Goal: Task Accomplishment & Management: Manage account settings

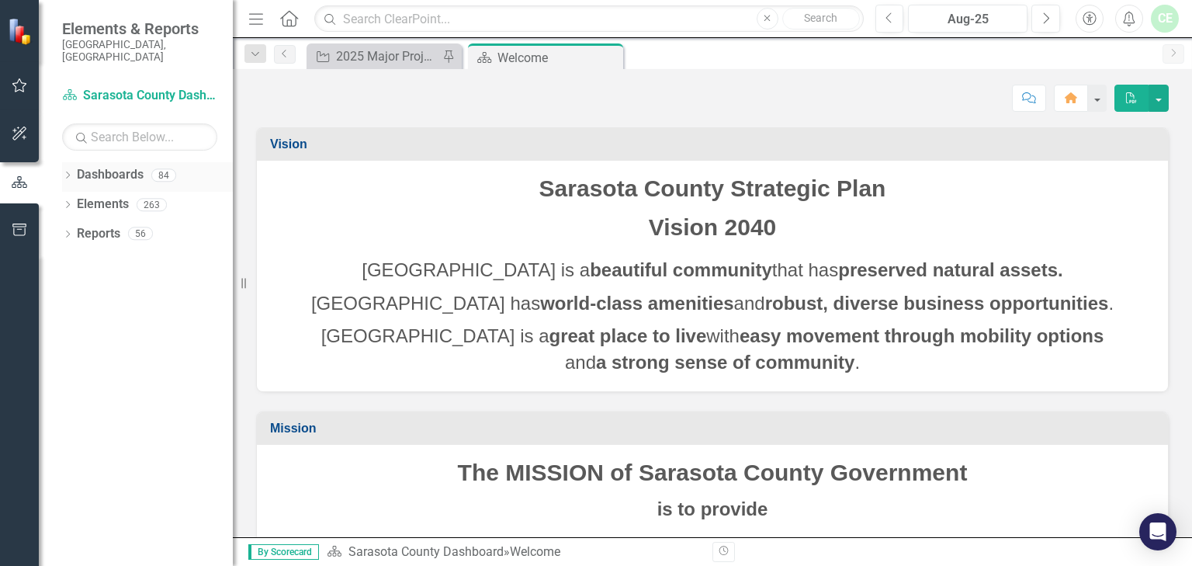
click at [72, 162] on div "Dropdown Dashboards 84" at bounding box center [147, 176] width 171 height 29
click at [66, 172] on icon "Dropdown" at bounding box center [67, 176] width 11 height 9
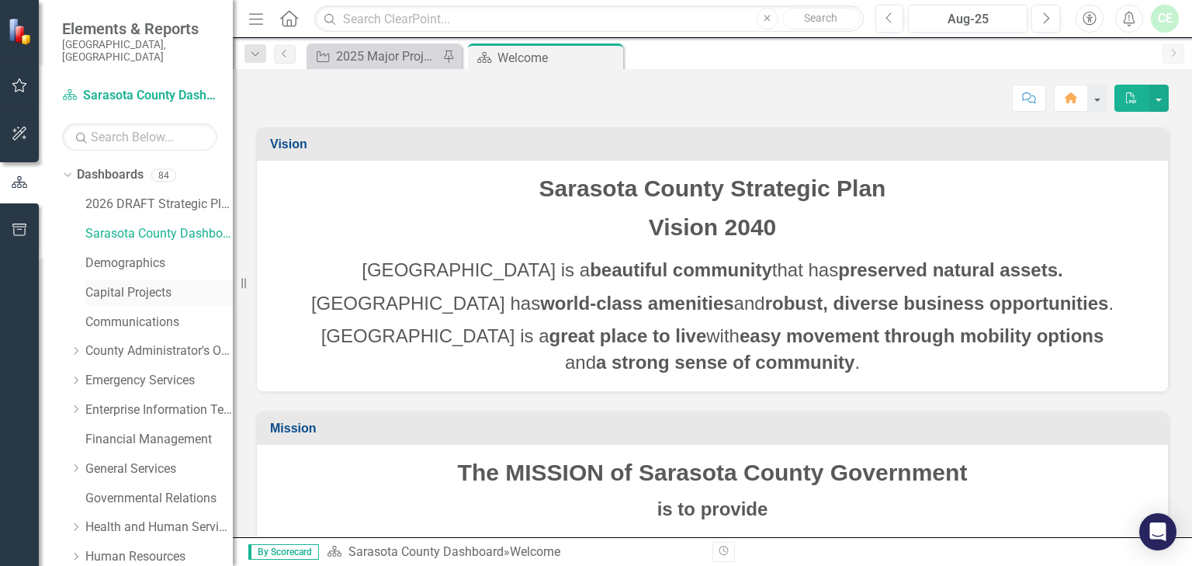
drag, startPoint x: 136, startPoint y: 282, endPoint x: 152, endPoint y: 279, distance: 16.8
click at [137, 284] on link "Capital Projects" at bounding box center [158, 293] width 147 height 18
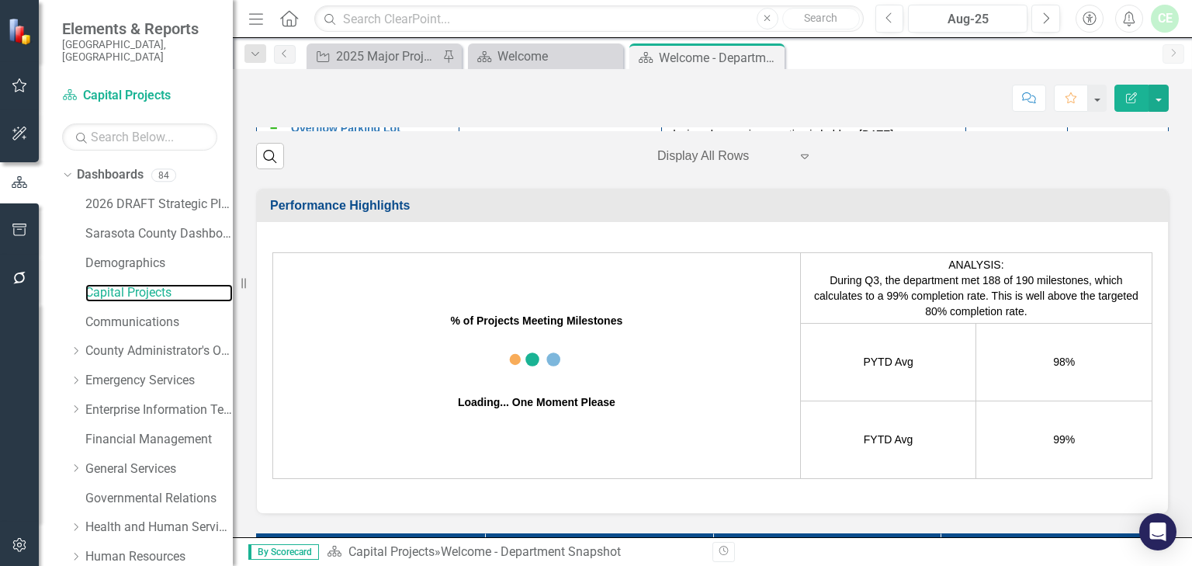
scroll to position [165, 0]
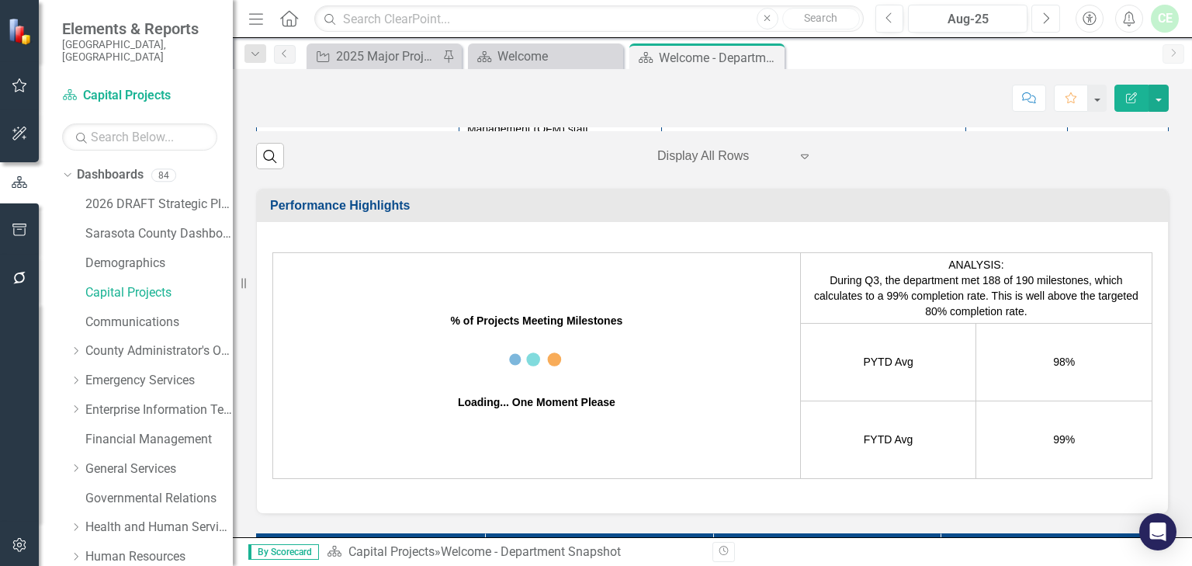
click at [1043, 19] on icon "Next" at bounding box center [1045, 19] width 9 height 14
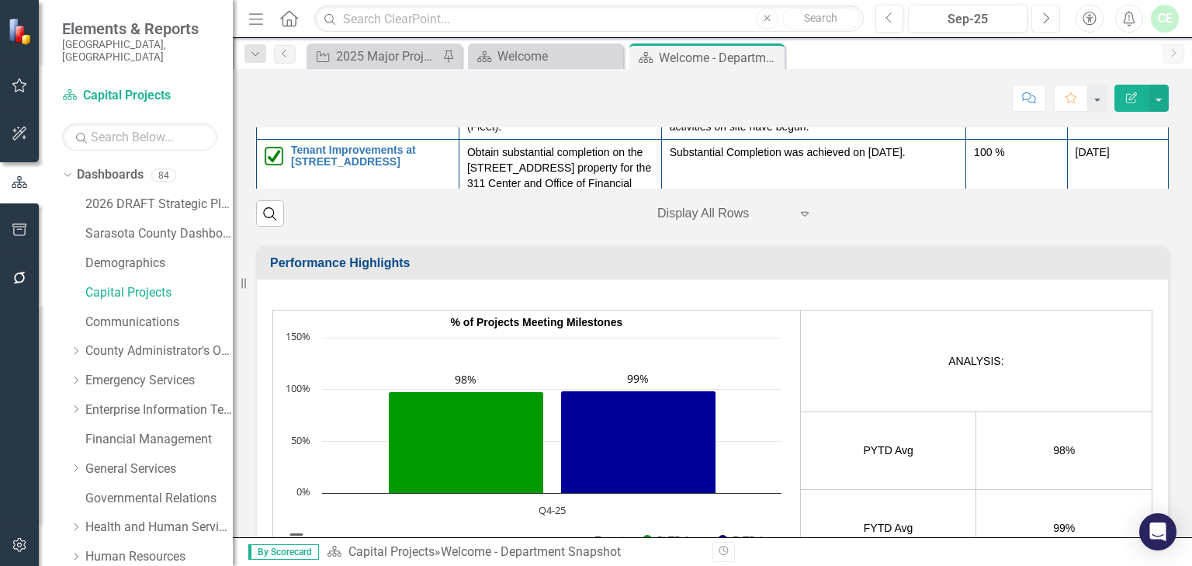
scroll to position [186, 0]
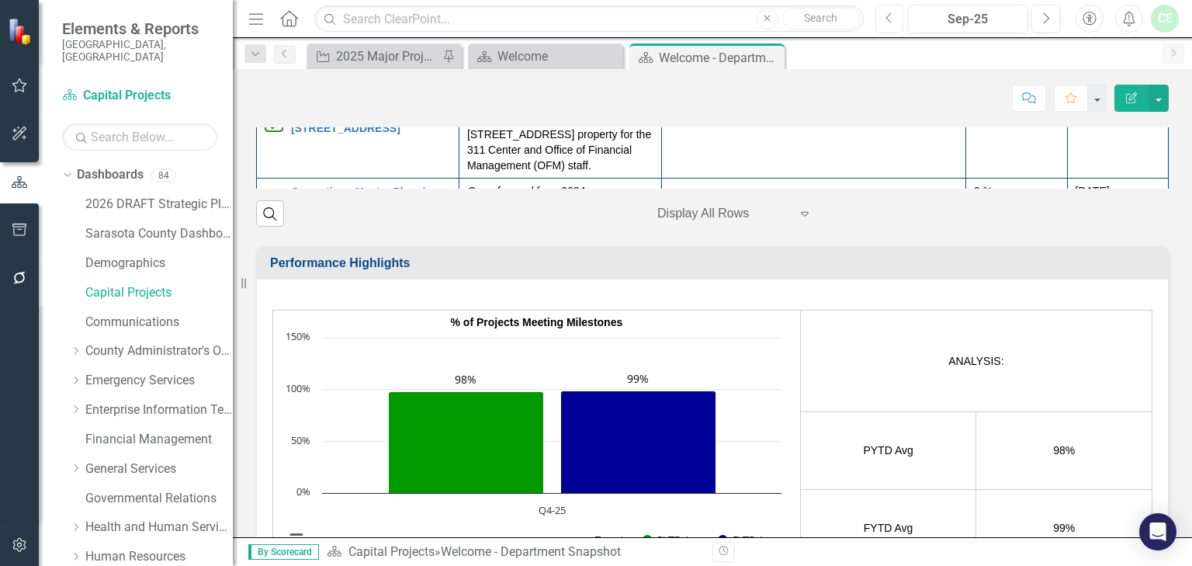
click at [891, 19] on icon "Previous" at bounding box center [889, 19] width 9 height 14
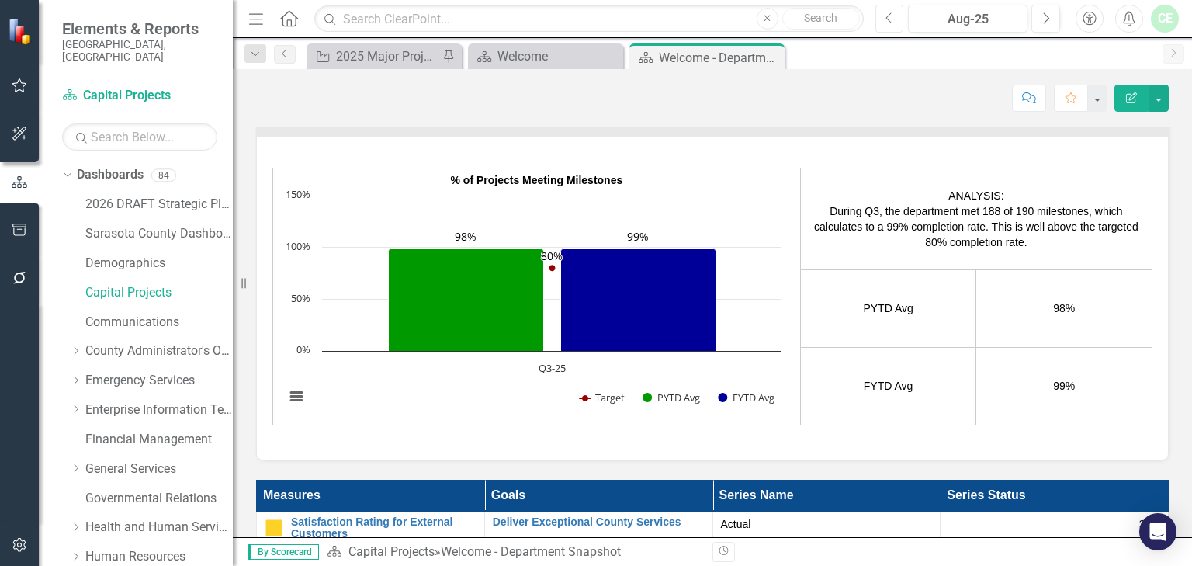
scroll to position [248, 0]
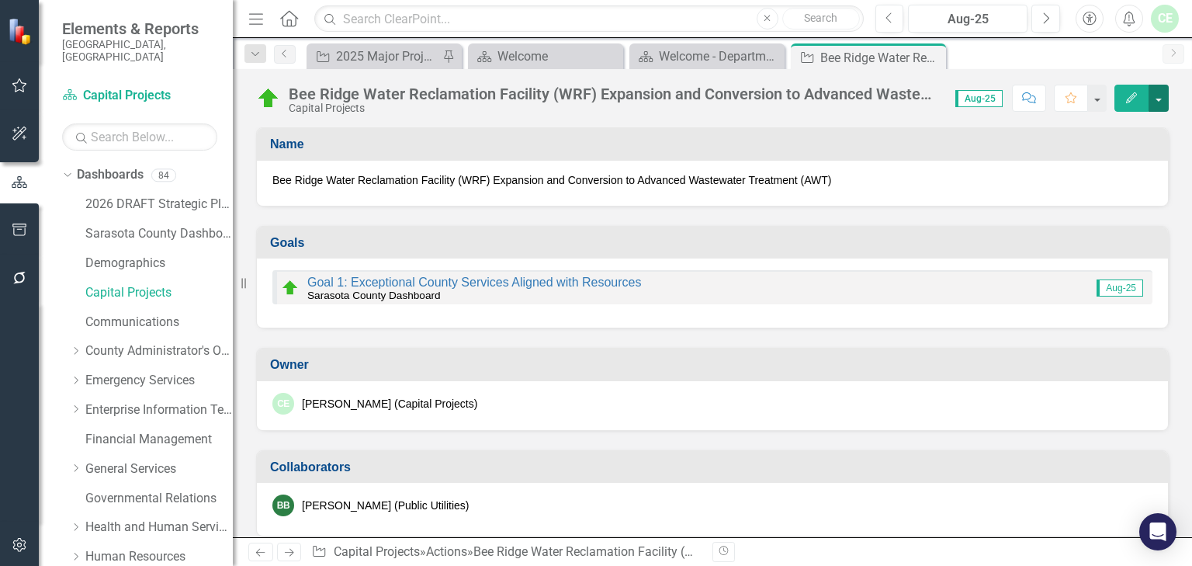
click at [1158, 100] on button "button" at bounding box center [1159, 98] width 20 height 27
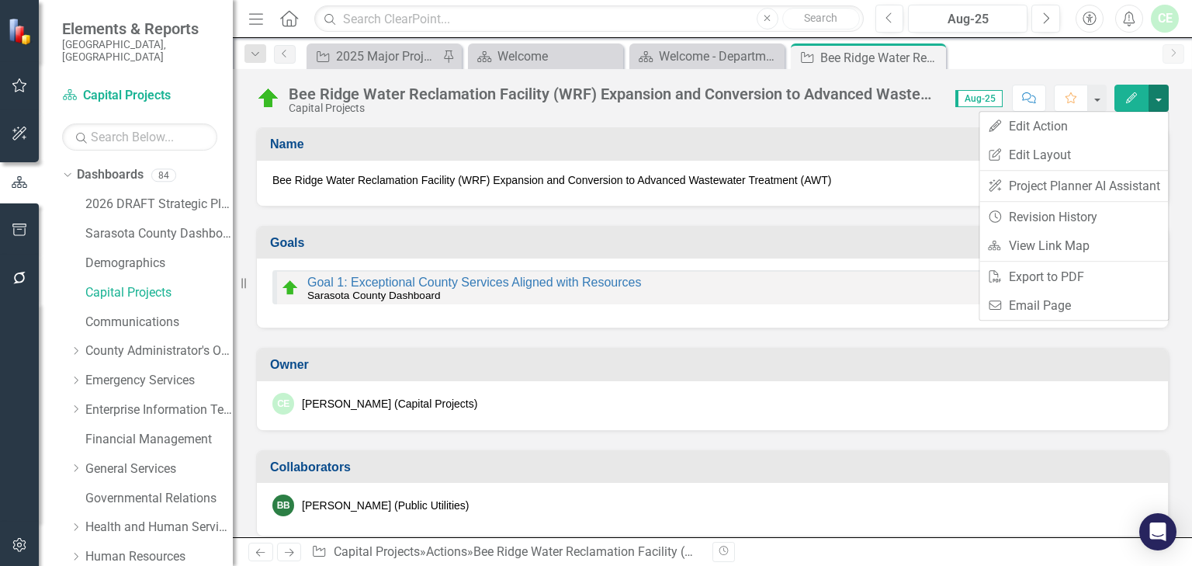
click at [1158, 100] on button "button" at bounding box center [1159, 98] width 20 height 27
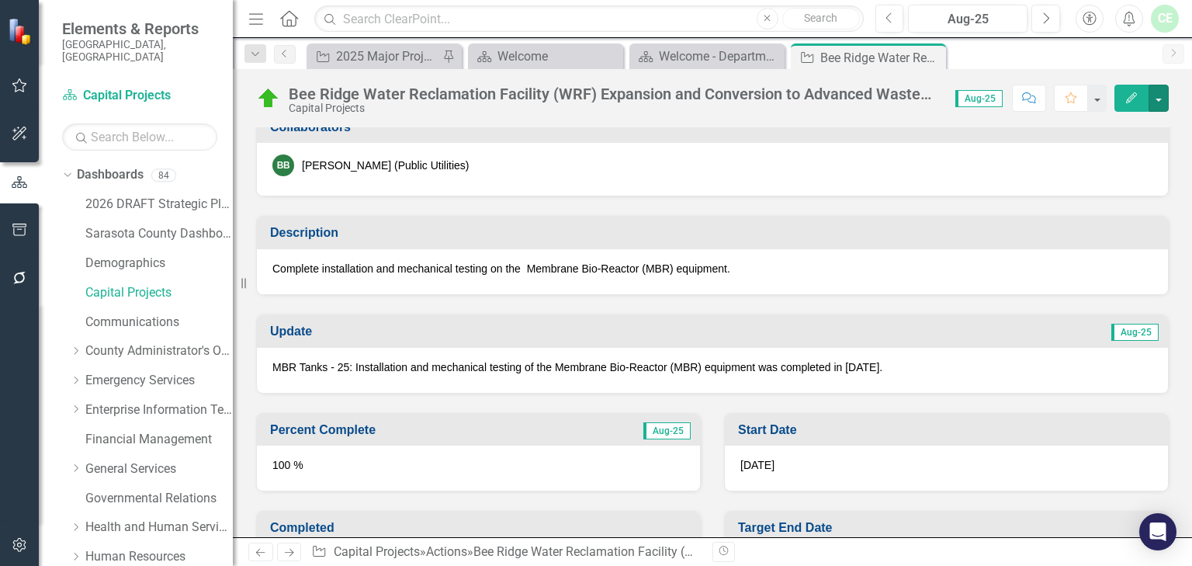
scroll to position [331, 0]
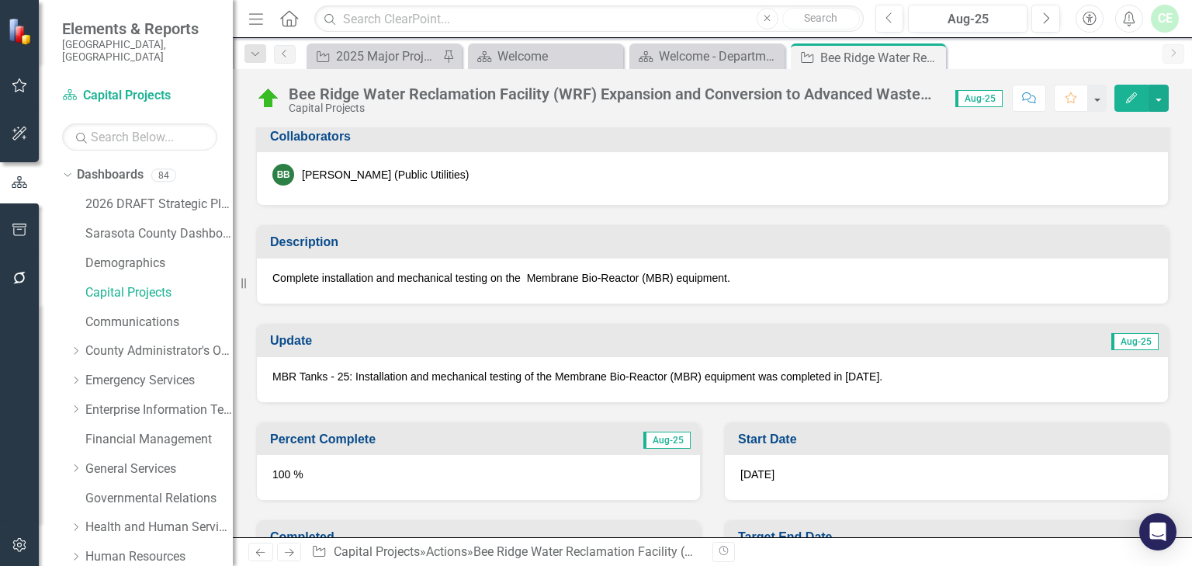
click at [397, 373] on p "MBR Tanks - 25: Installation and mechanical testing of the Membrane Bio-Reactor…" at bounding box center [712, 377] width 880 height 16
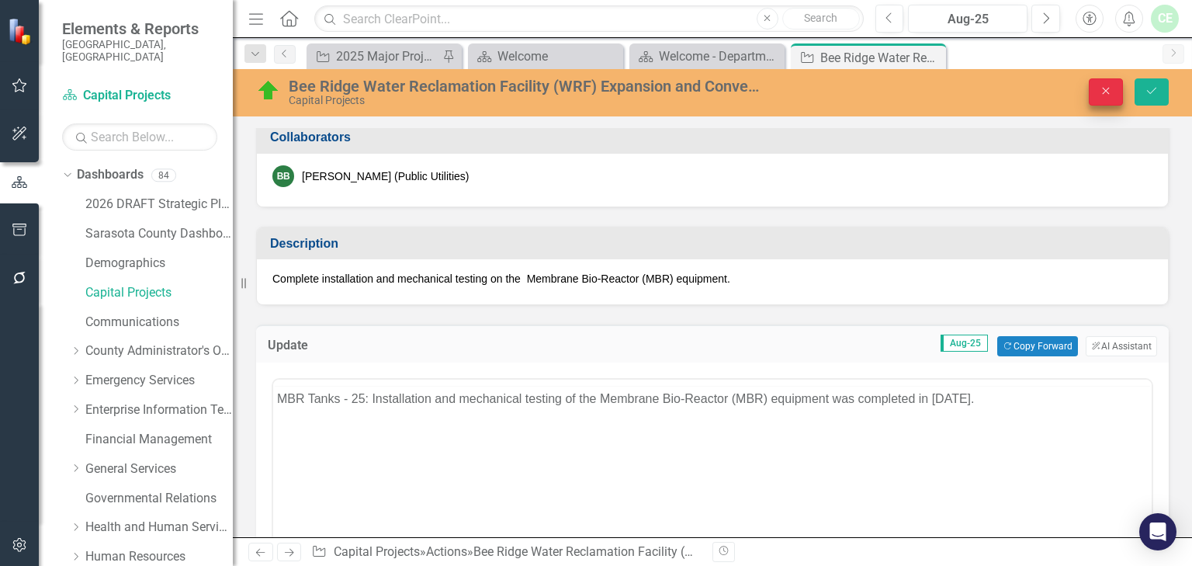
scroll to position [0, 0]
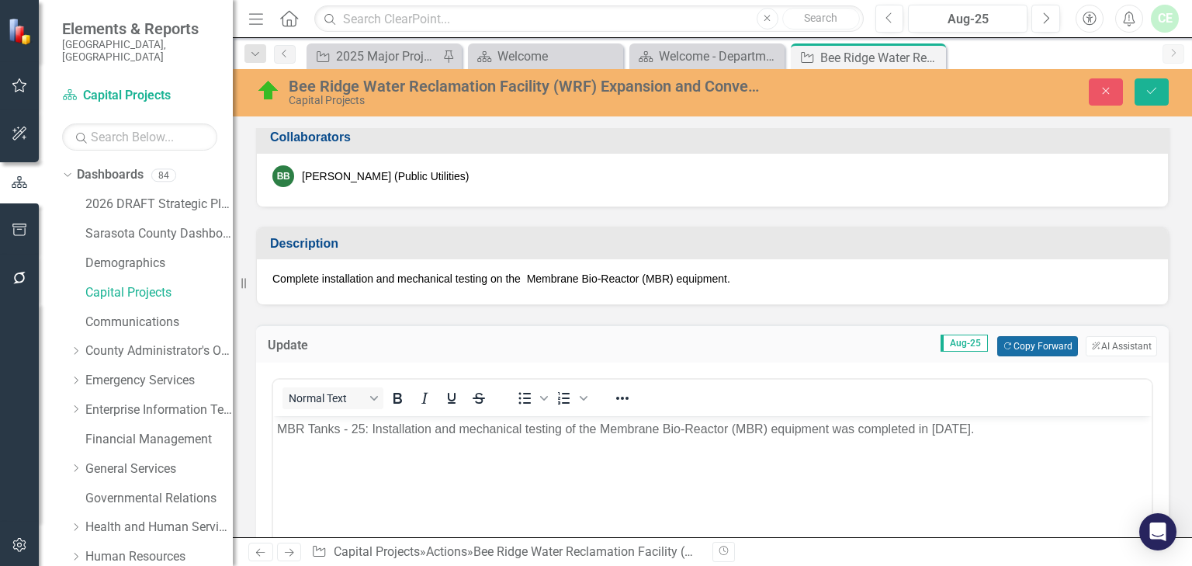
click at [1035, 341] on button "Copy Forward Copy Forward" at bounding box center [1037, 346] width 80 height 20
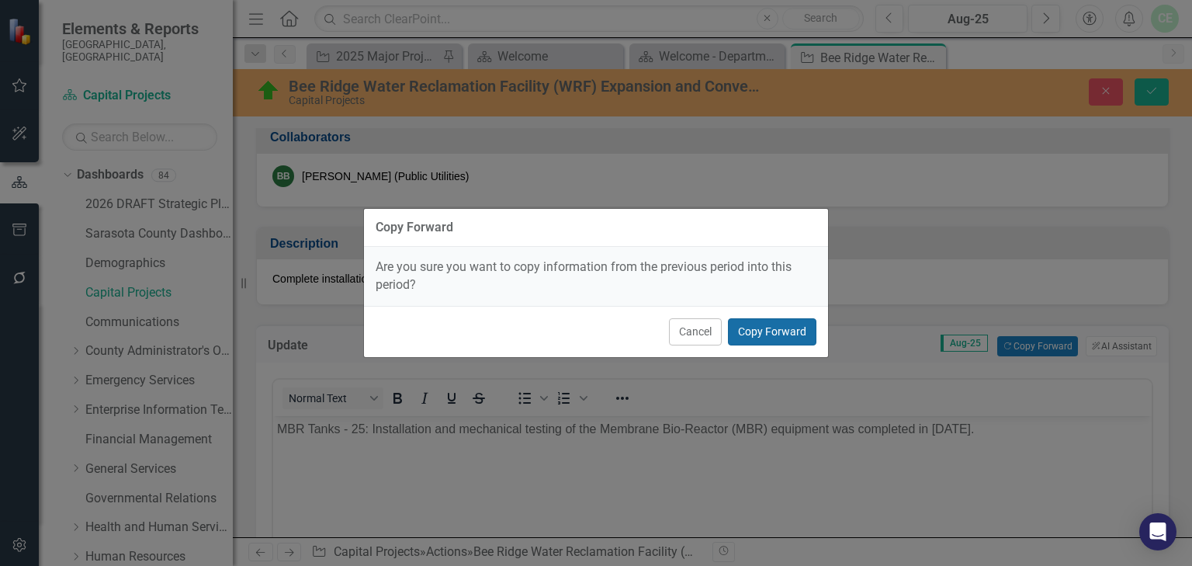
drag, startPoint x: 754, startPoint y: 333, endPoint x: 306, endPoint y: 363, distance: 449.6
click at [754, 333] on button "Copy Forward" at bounding box center [772, 331] width 88 height 27
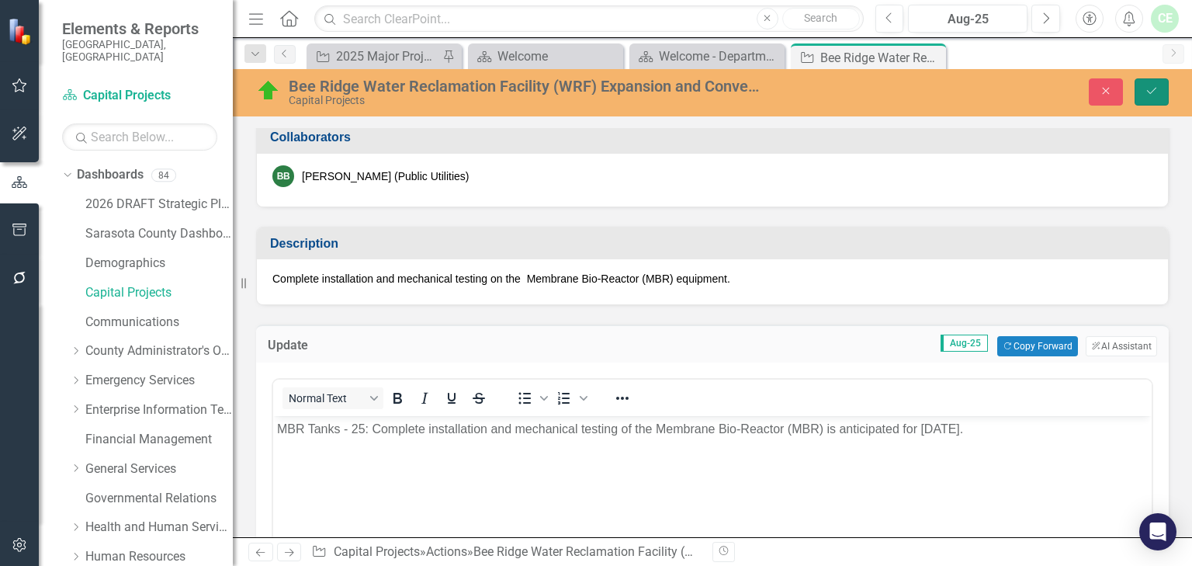
click at [1155, 94] on icon "Save" at bounding box center [1152, 90] width 14 height 11
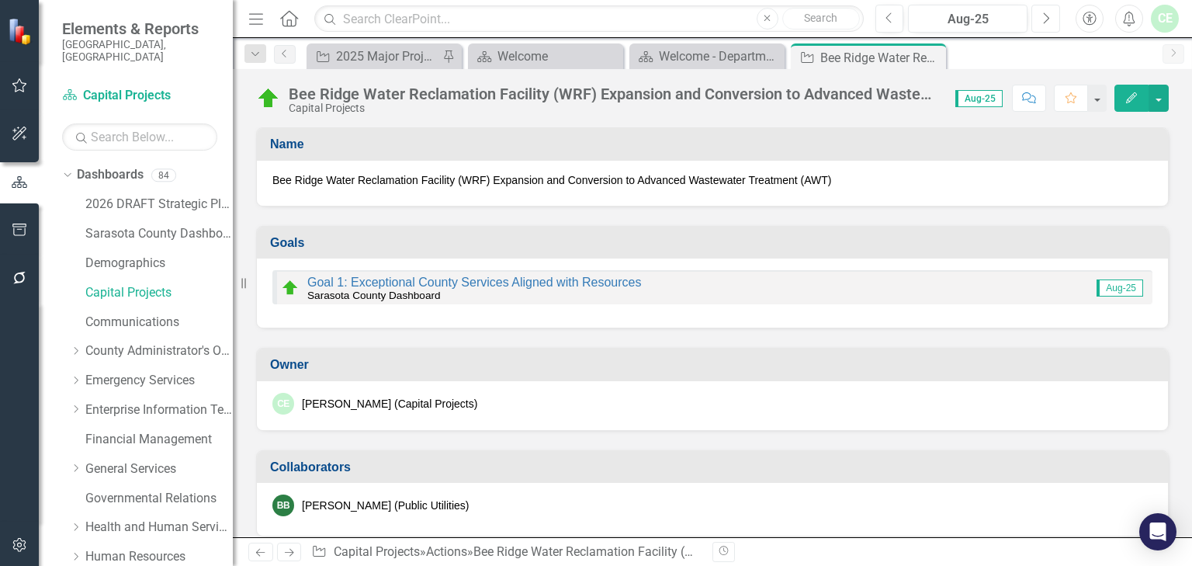
click at [1038, 16] on button "Next" at bounding box center [1045, 19] width 29 height 28
click at [285, 287] on img at bounding box center [290, 288] width 19 height 19
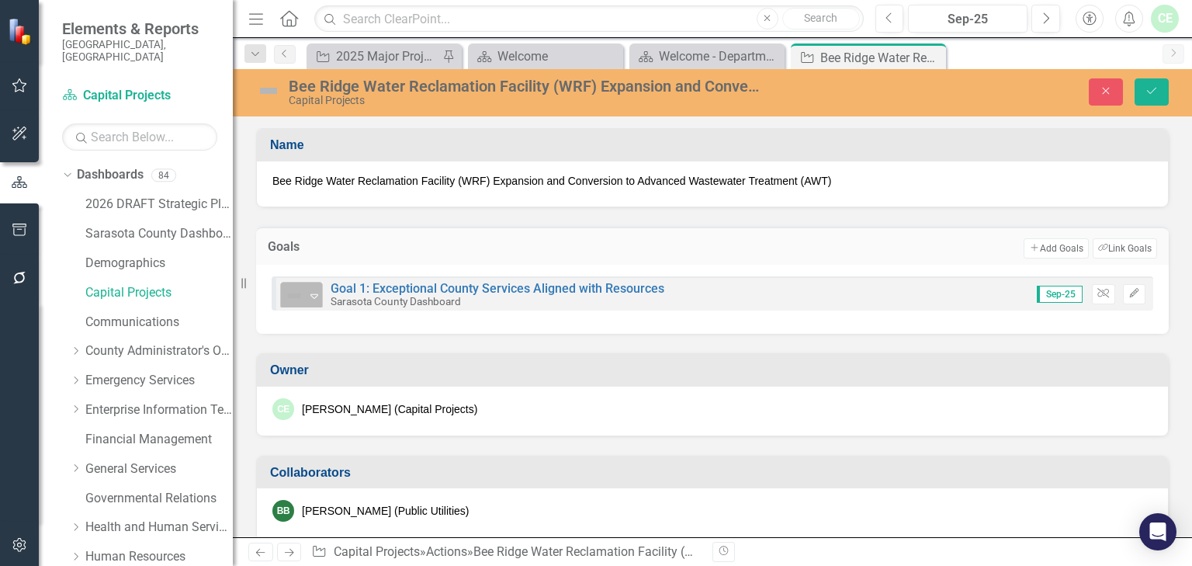
click at [314, 292] on icon "Expand" at bounding box center [315, 295] width 16 height 12
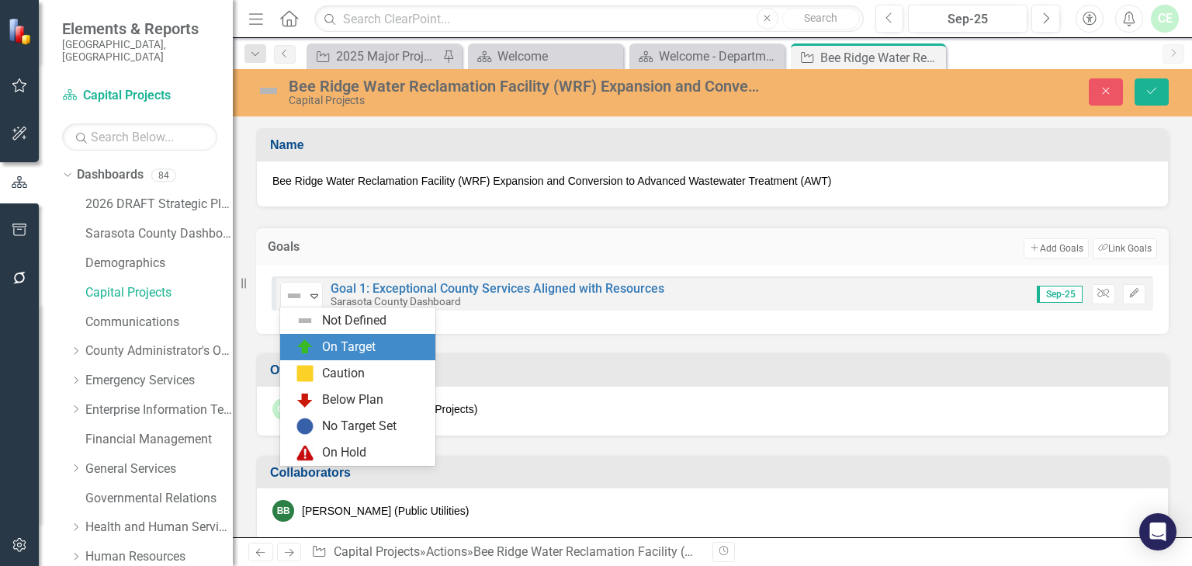
click at [315, 345] on div "On Target" at bounding box center [361, 347] width 130 height 19
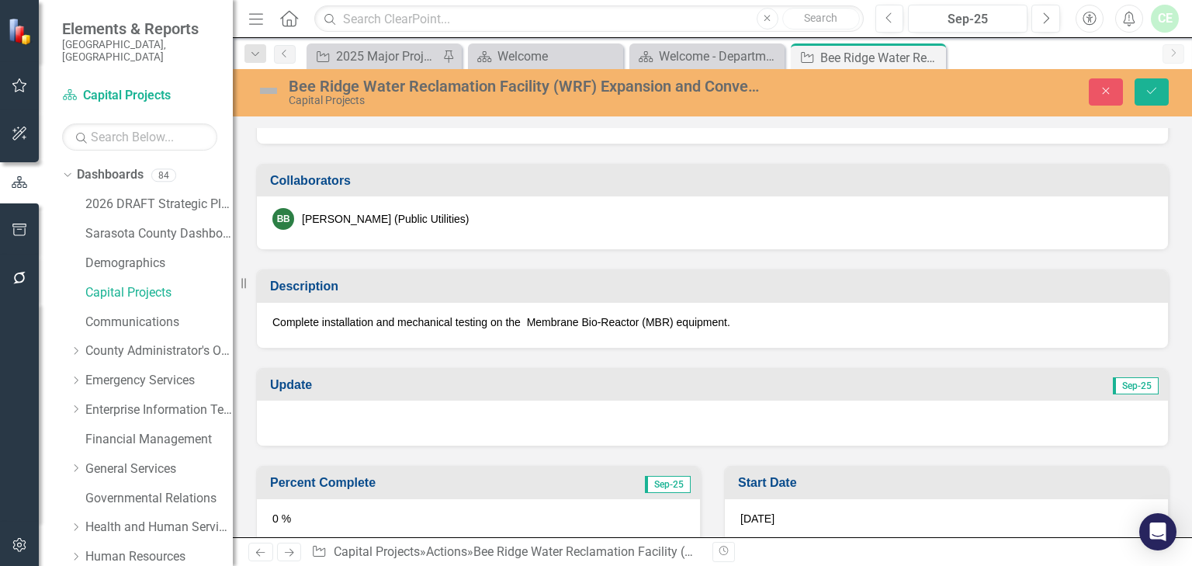
scroll to position [331, 0]
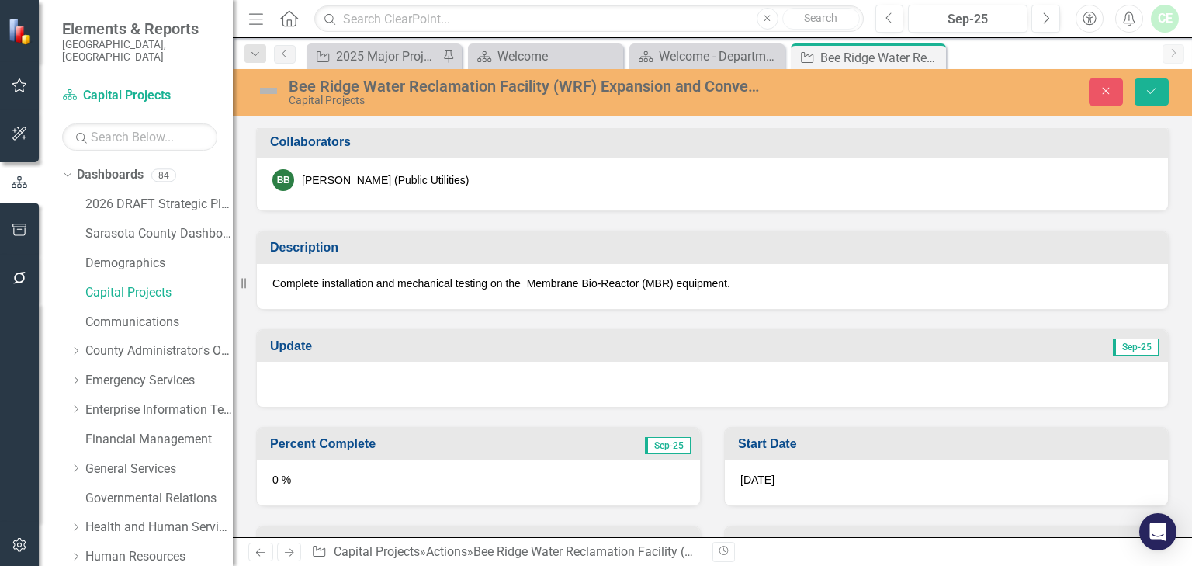
click at [304, 387] on div at bounding box center [712, 384] width 911 height 45
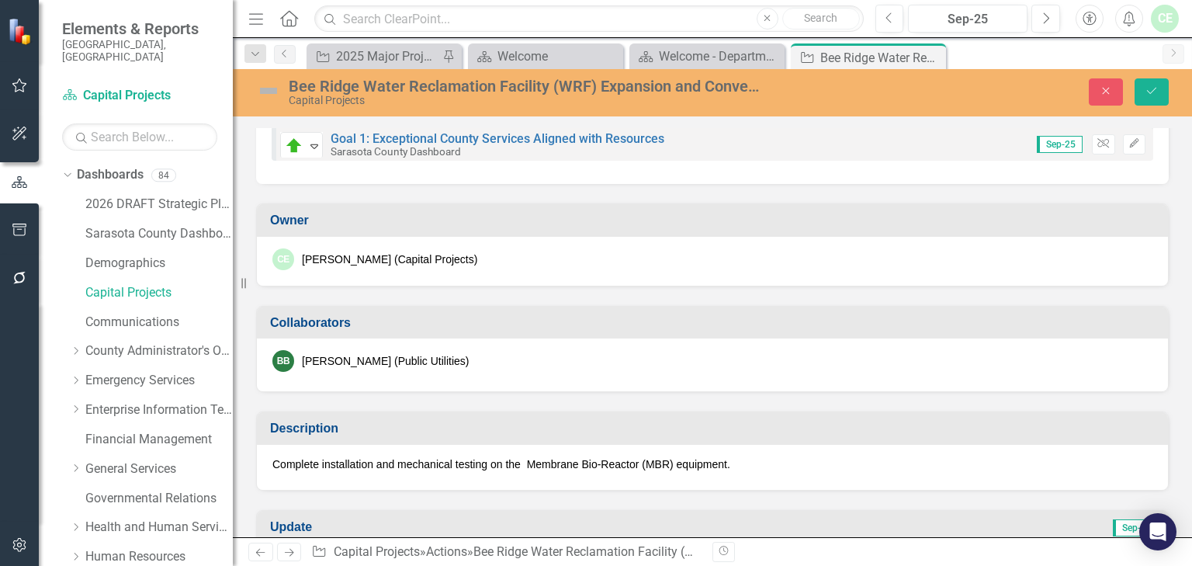
scroll to position [248, 0]
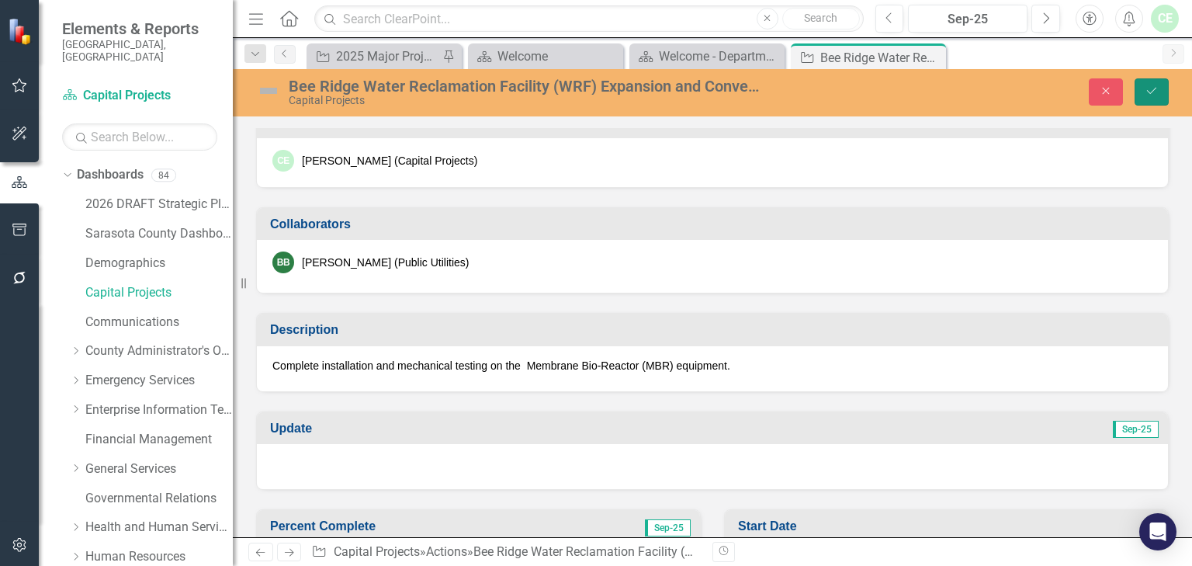
click at [1158, 93] on icon "Save" at bounding box center [1152, 90] width 14 height 11
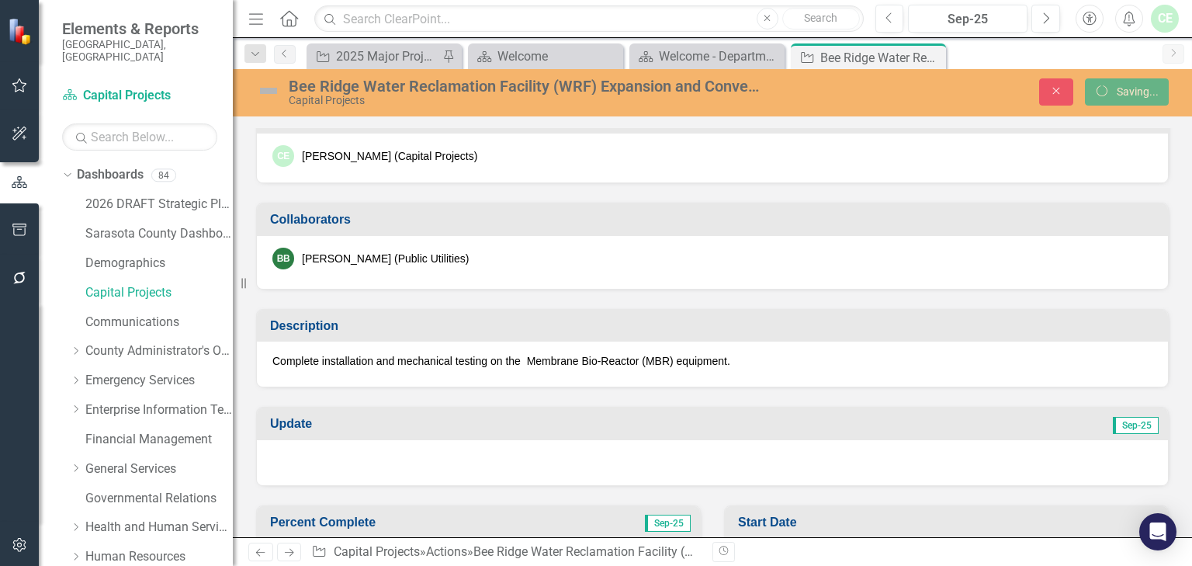
scroll to position [244, 0]
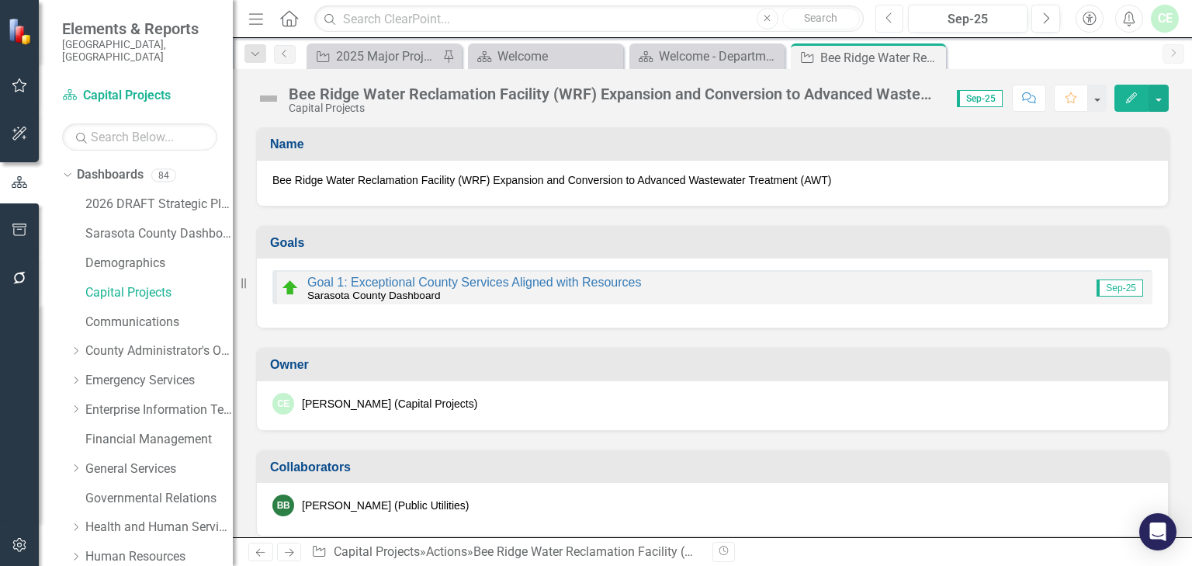
click at [885, 16] on icon "Previous" at bounding box center [889, 19] width 9 height 14
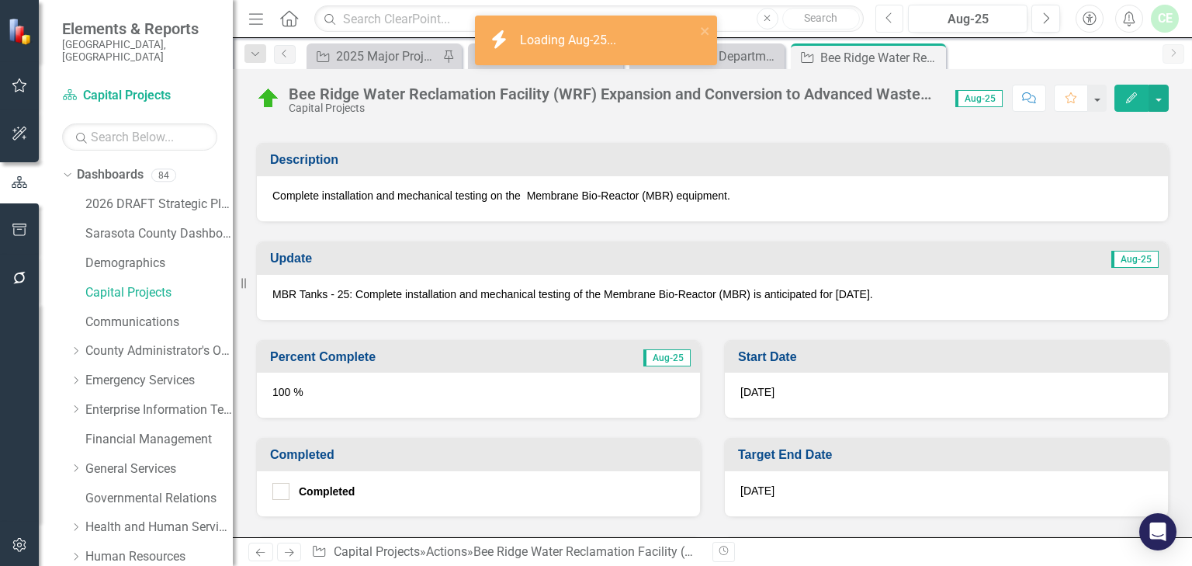
scroll to position [414, 0]
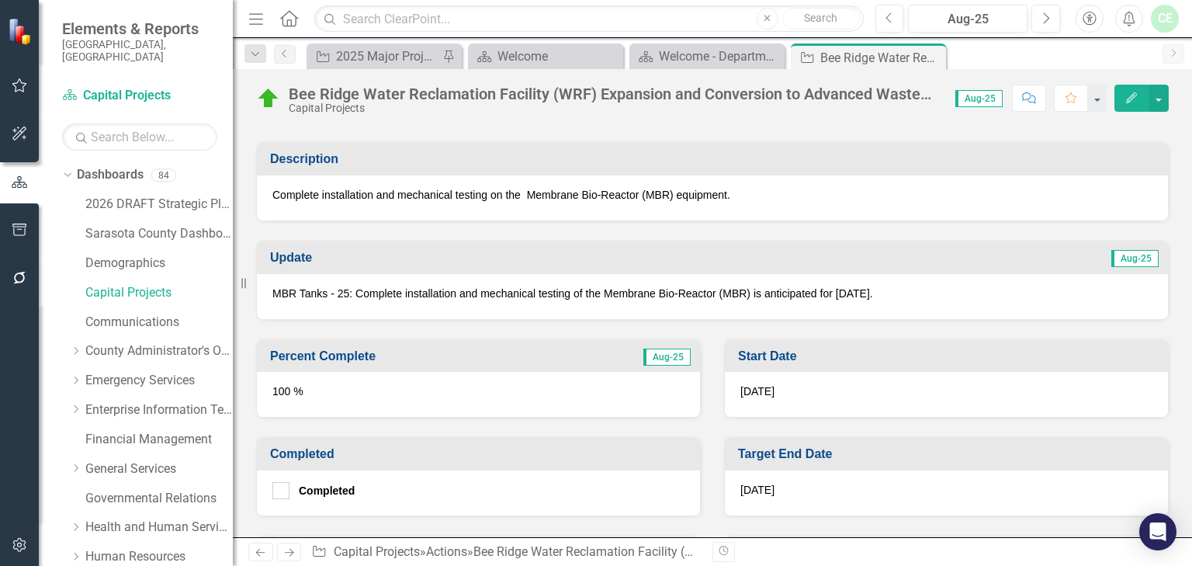
click at [286, 293] on p "MBR Tanks - 25: Complete installation and mechanical testing of the Membrane Bi…" at bounding box center [712, 294] width 880 height 16
drag, startPoint x: 273, startPoint y: 286, endPoint x: 449, endPoint y: 286, distance: 175.4
click at [449, 286] on p "MBR Tanks - 25: Complete installation and mechanical testing of the Membrane Bi…" at bounding box center [712, 294] width 880 height 16
click at [934, 286] on p "MBR Tanks - 25: Complete installation and mechanical testing of the Membrane Bi…" at bounding box center [712, 294] width 880 height 16
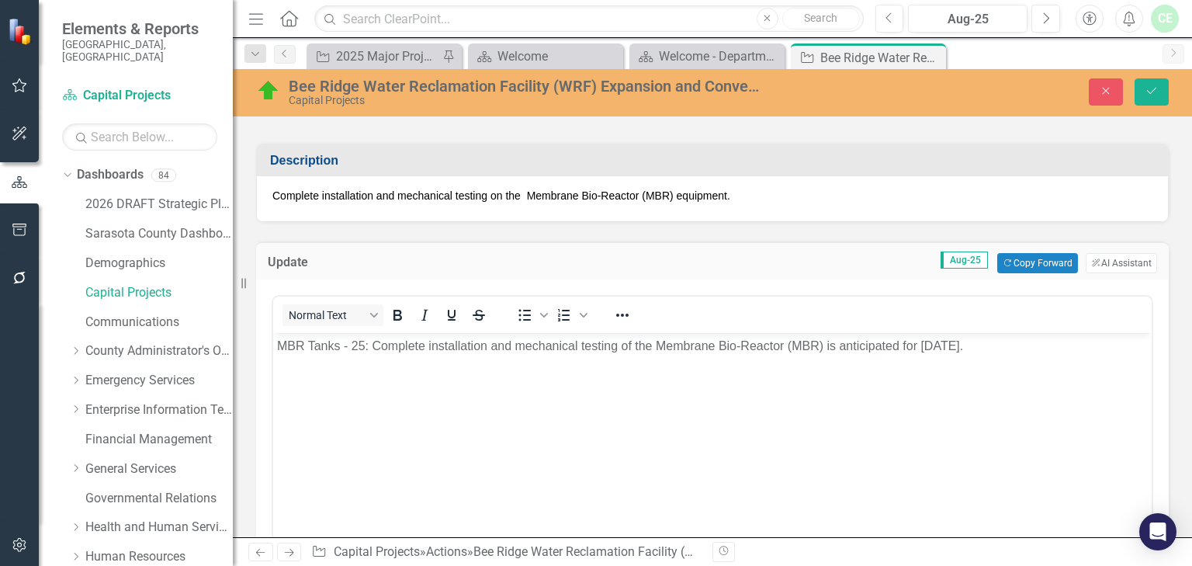
scroll to position [0, 0]
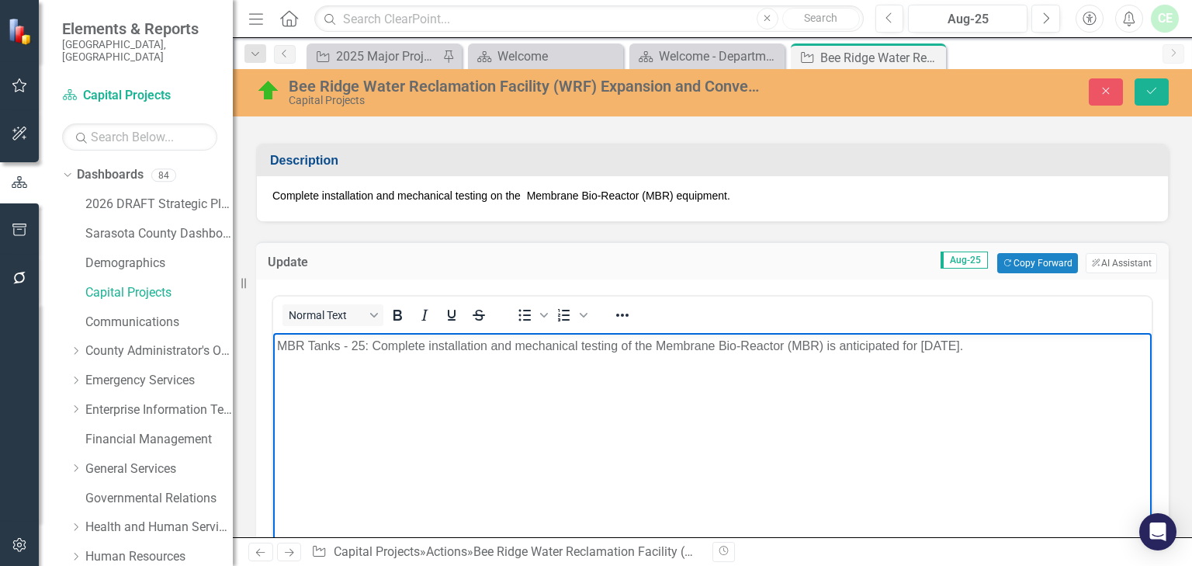
drag, startPoint x: 374, startPoint y: 344, endPoint x: 1000, endPoint y: 346, distance: 625.5
click at [1000, 346] on p "MBR Tanks - 25: Complete installation and mechanical testing of the Membrane Bi…" at bounding box center [712, 346] width 871 height 19
copy p "Complete installation and mechanical testing of the Membrane Bio-Reactor (MBR) …"
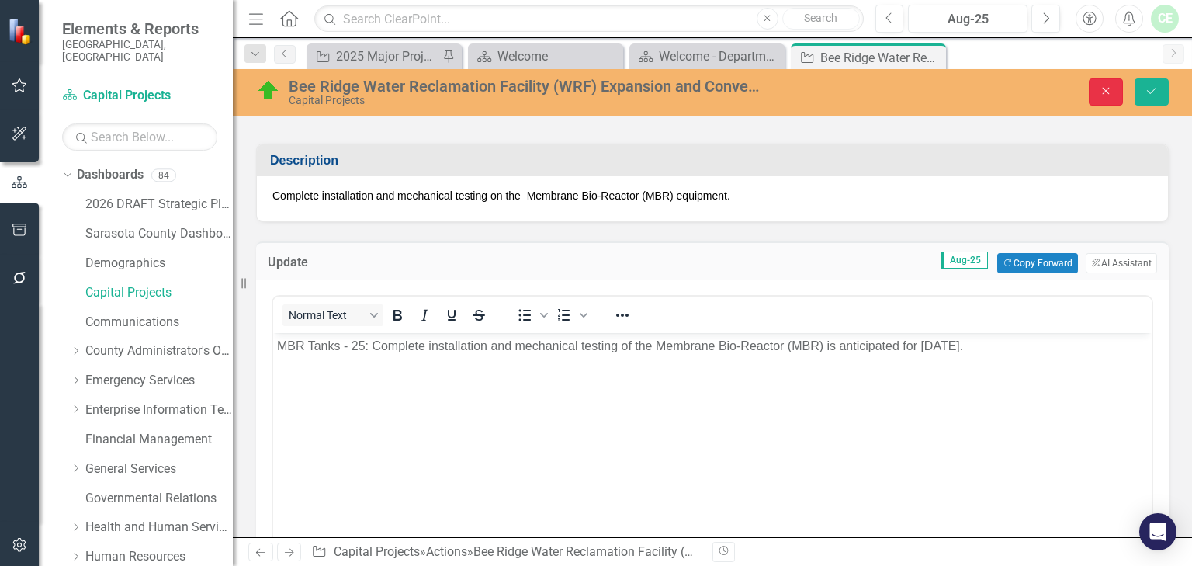
click at [1106, 85] on icon "Close" at bounding box center [1106, 90] width 14 height 11
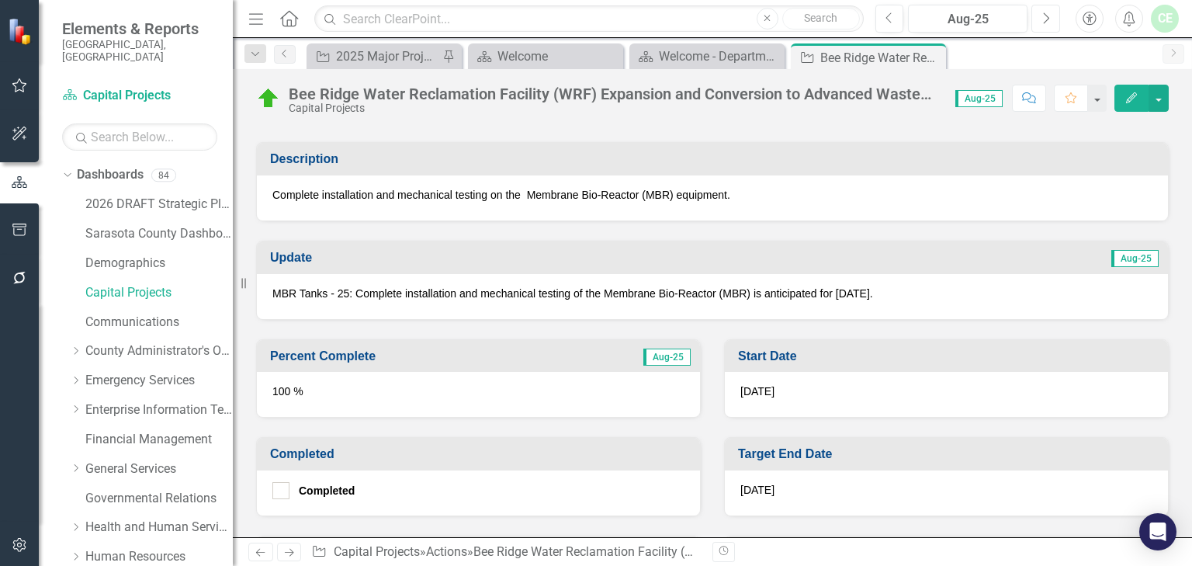
click at [1039, 22] on button "Next" at bounding box center [1045, 19] width 29 height 28
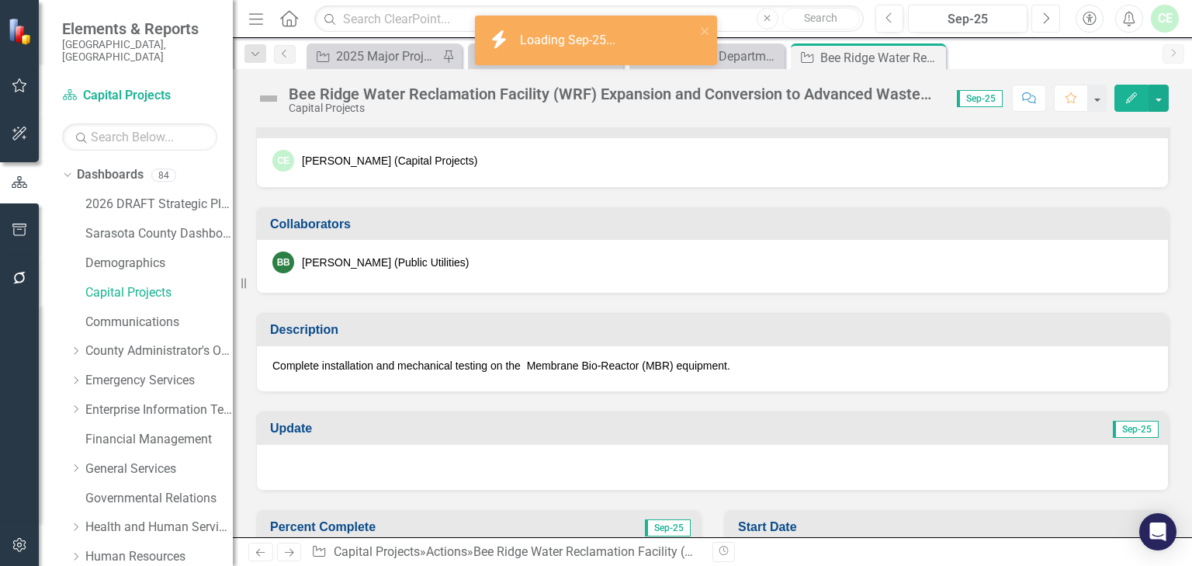
scroll to position [248, 0]
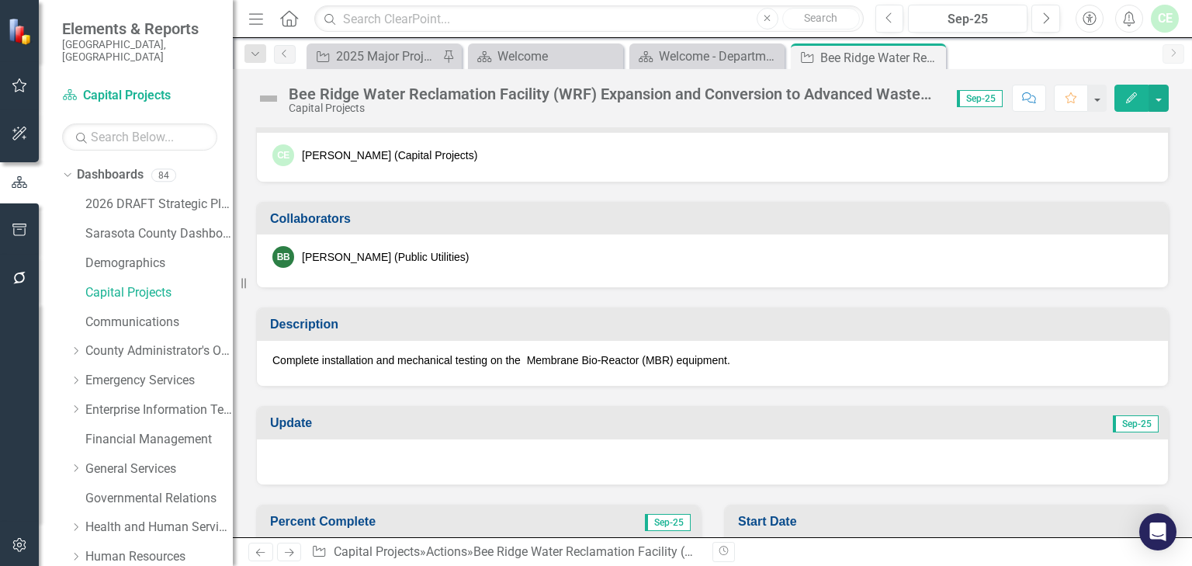
click at [305, 460] on div at bounding box center [712, 461] width 911 height 45
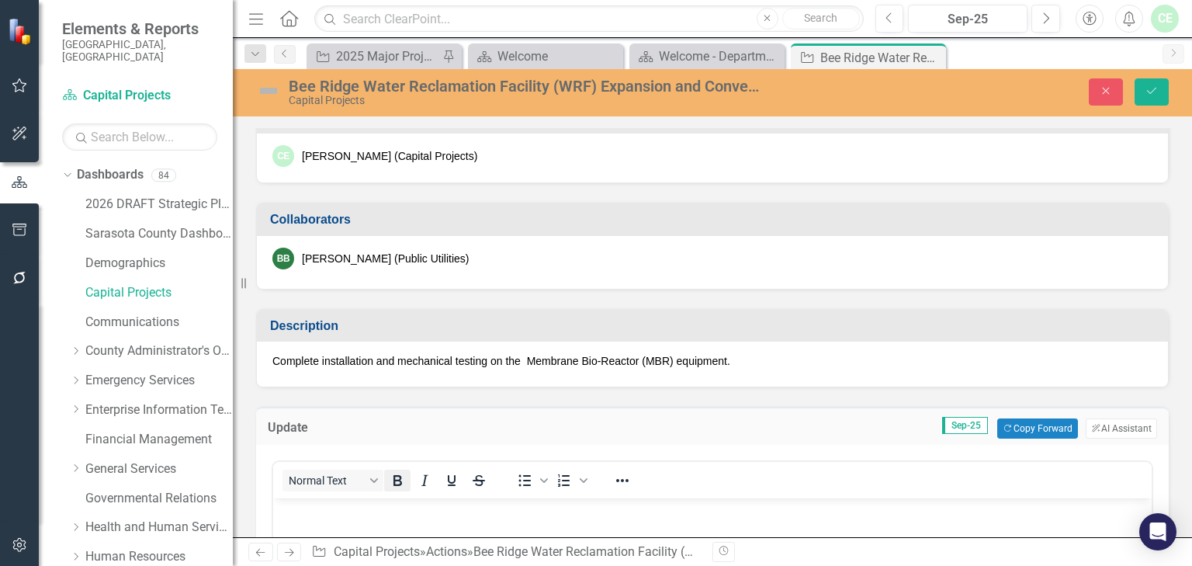
scroll to position [414, 0]
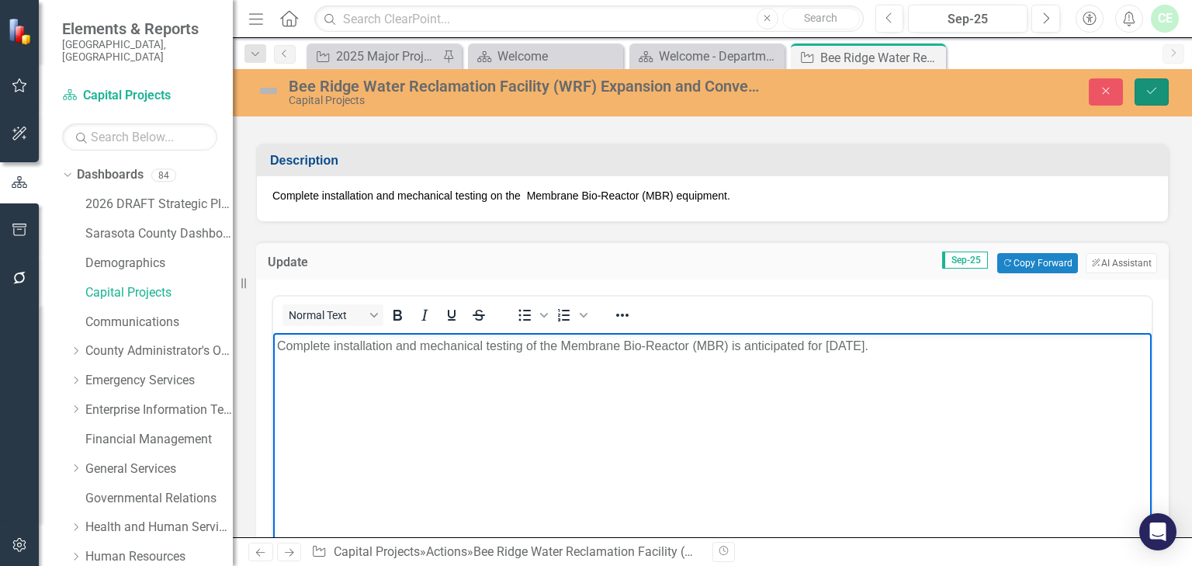
click at [1154, 95] on icon "Save" at bounding box center [1152, 90] width 14 height 11
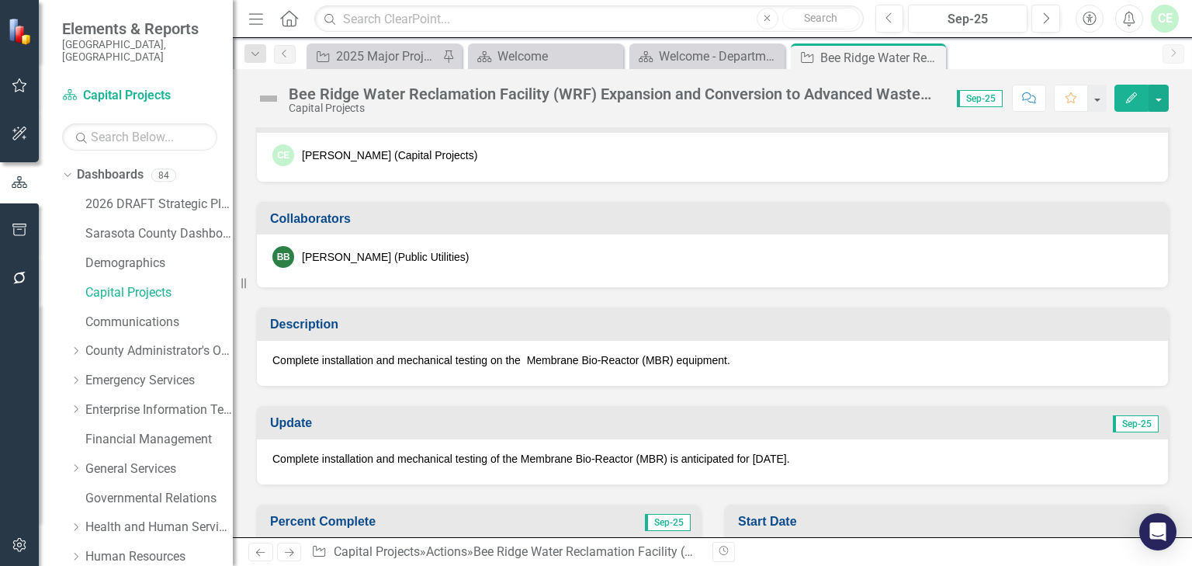
scroll to position [497, 0]
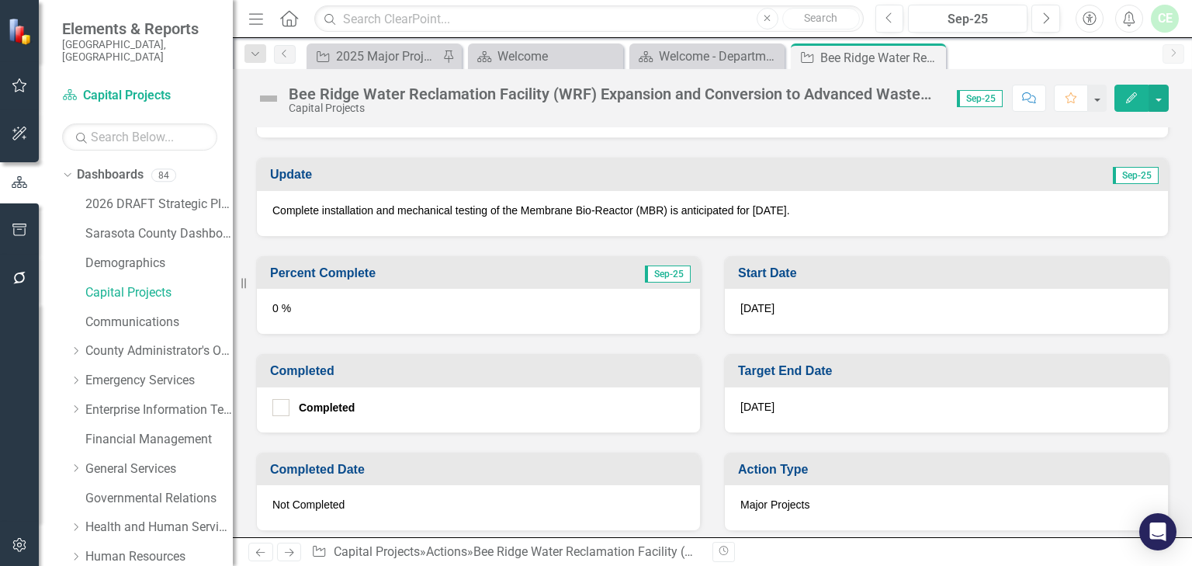
click at [289, 314] on div "0 %" at bounding box center [478, 311] width 443 height 45
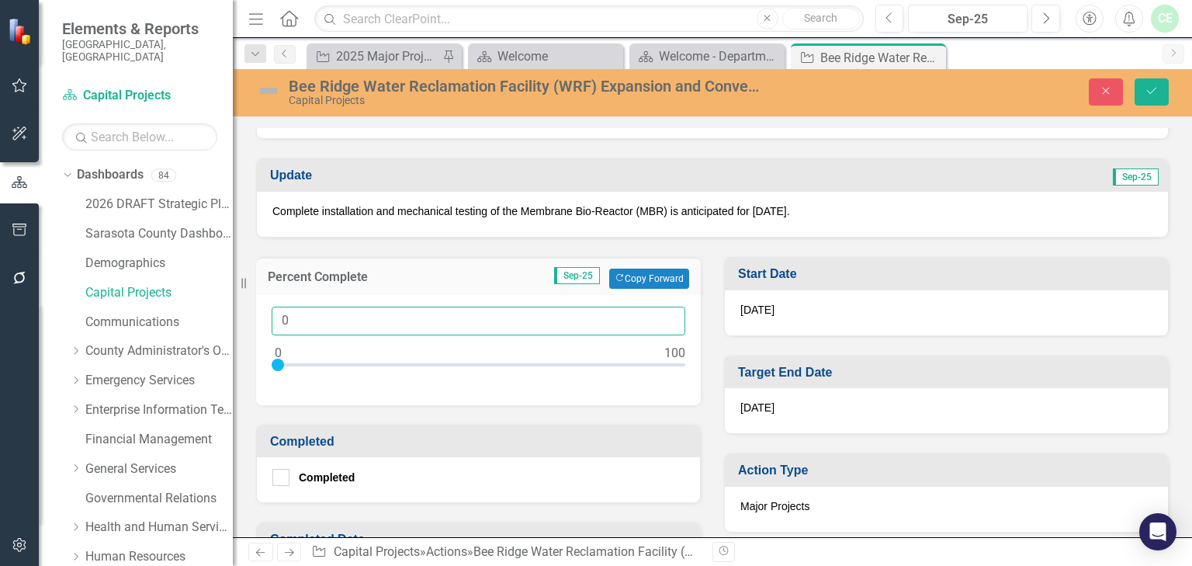
click at [278, 314] on input "0" at bounding box center [479, 321] width 414 height 29
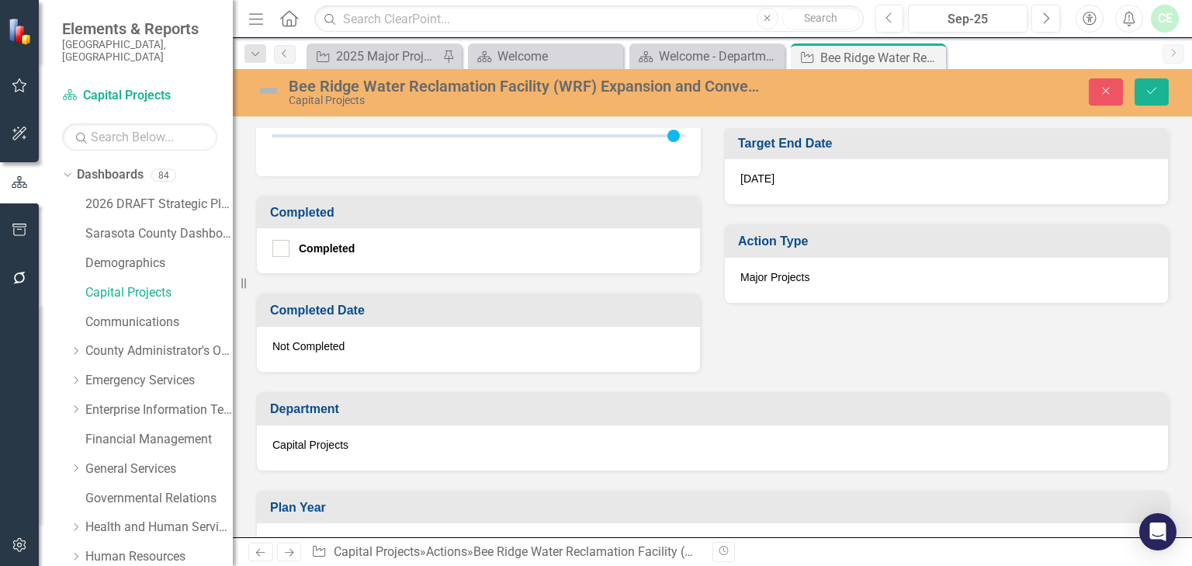
scroll to position [745, 0]
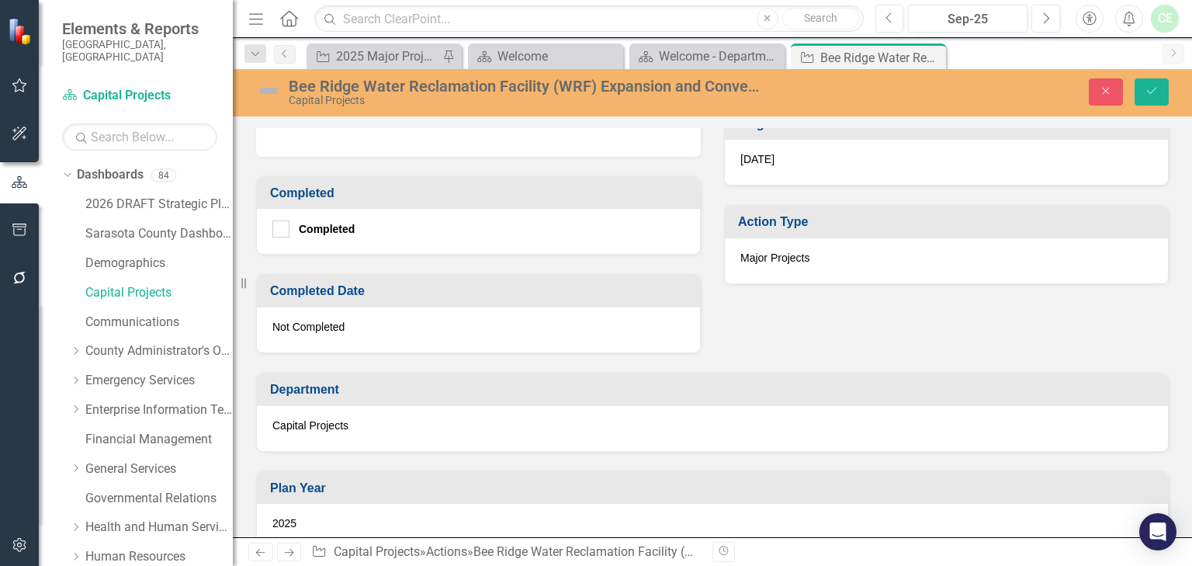
type input "100"
click at [421, 336] on div "Not Completed" at bounding box center [478, 329] width 443 height 45
click at [376, 325] on div "Not Completed" at bounding box center [478, 329] width 443 height 45
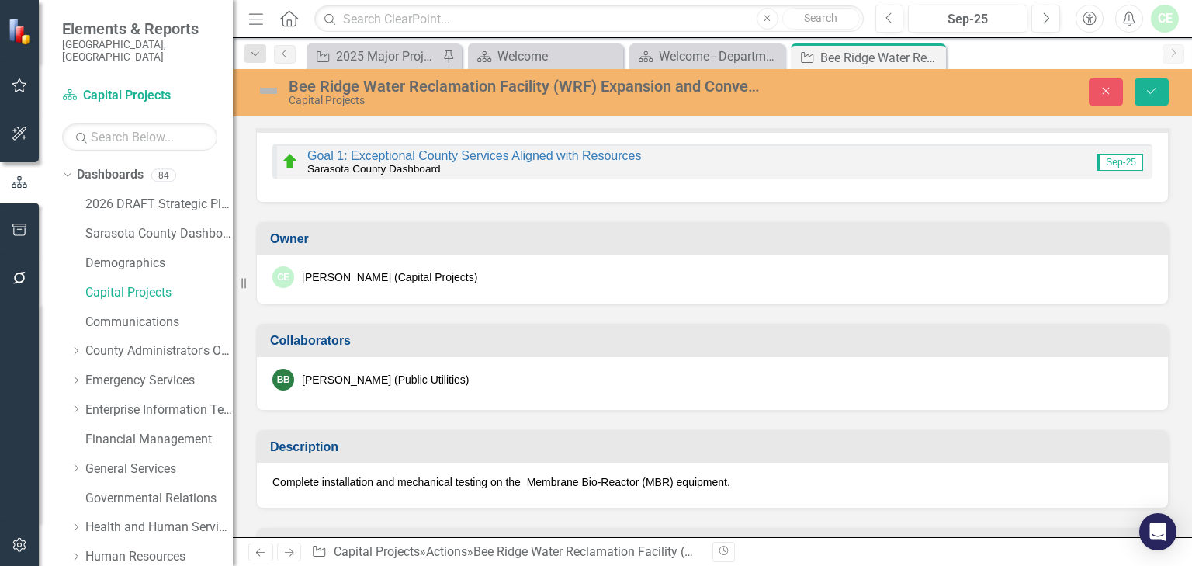
scroll to position [69, 0]
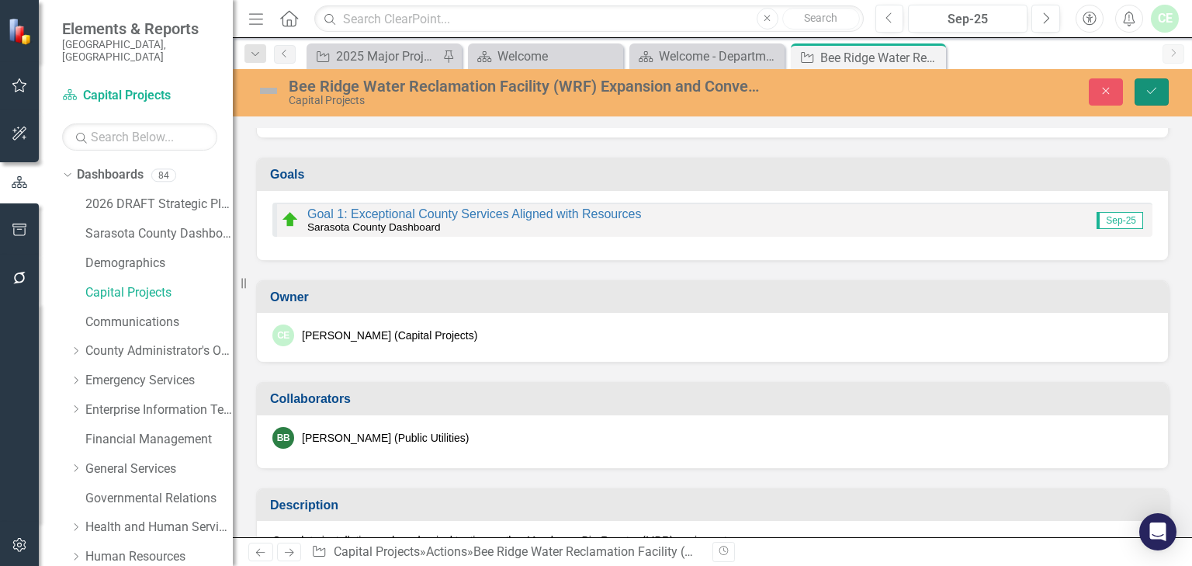
click at [1149, 92] on icon "Save" at bounding box center [1152, 90] width 14 height 11
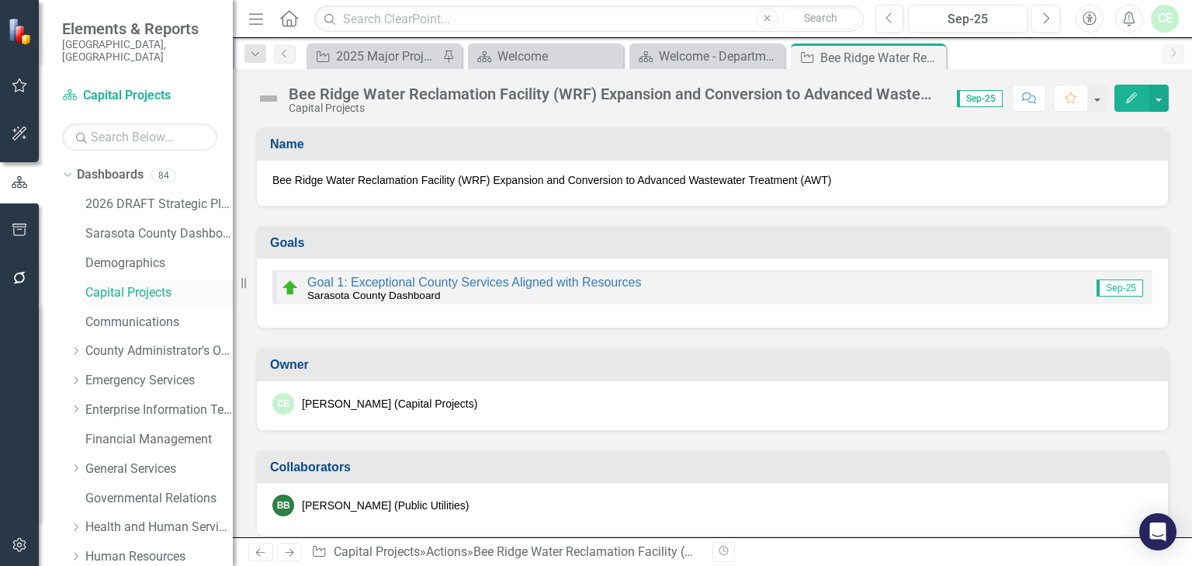
click at [161, 284] on link "Capital Projects" at bounding box center [158, 293] width 147 height 18
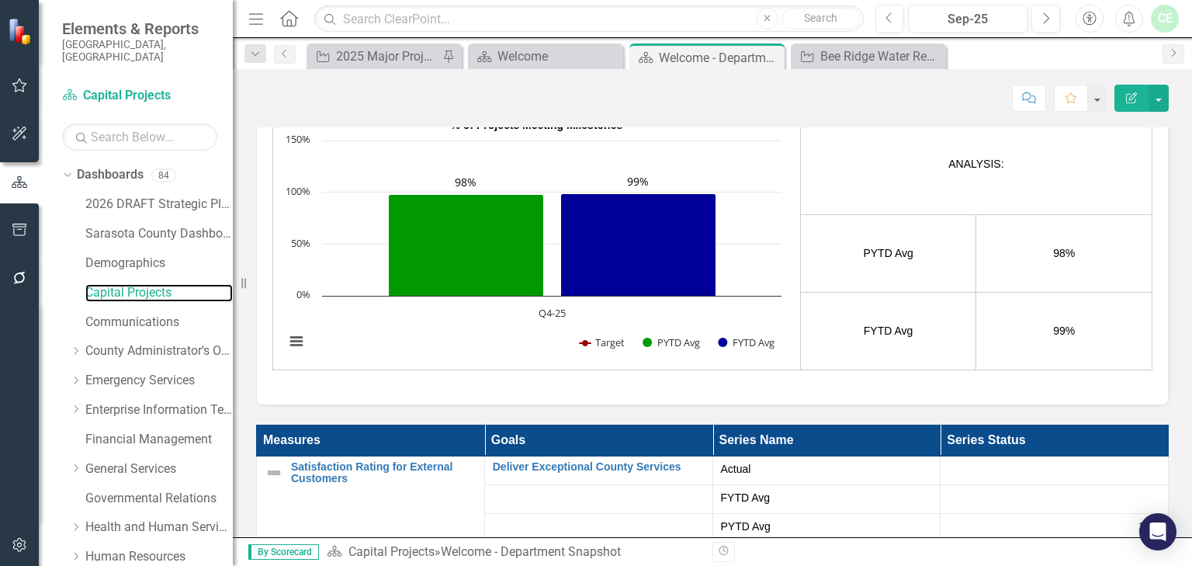
scroll to position [82, 0]
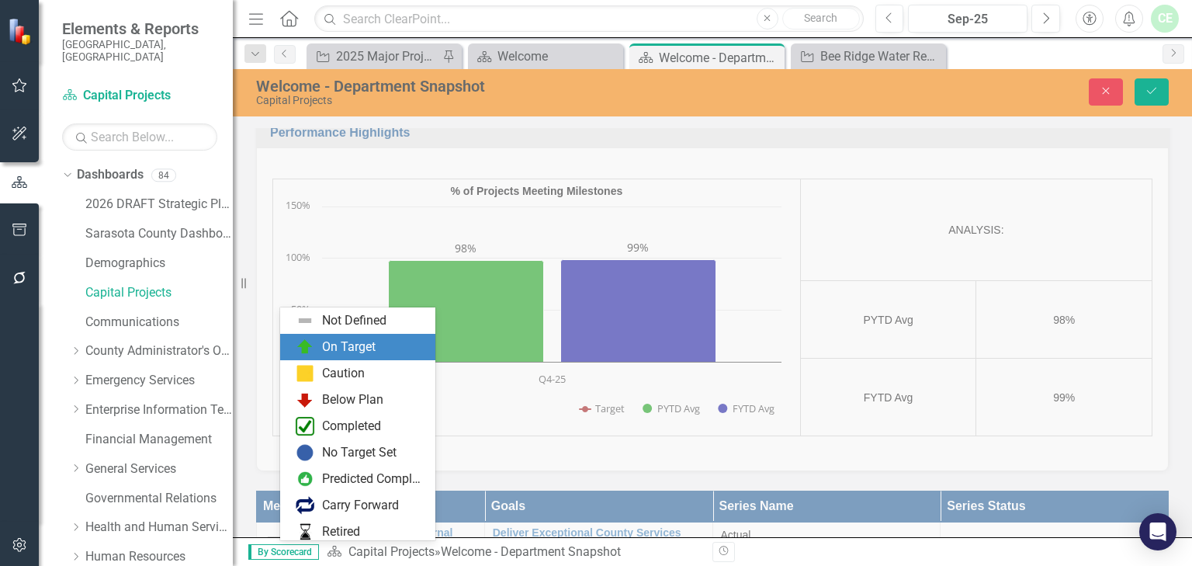
click at [328, 354] on div "On Target" at bounding box center [349, 347] width 54 height 18
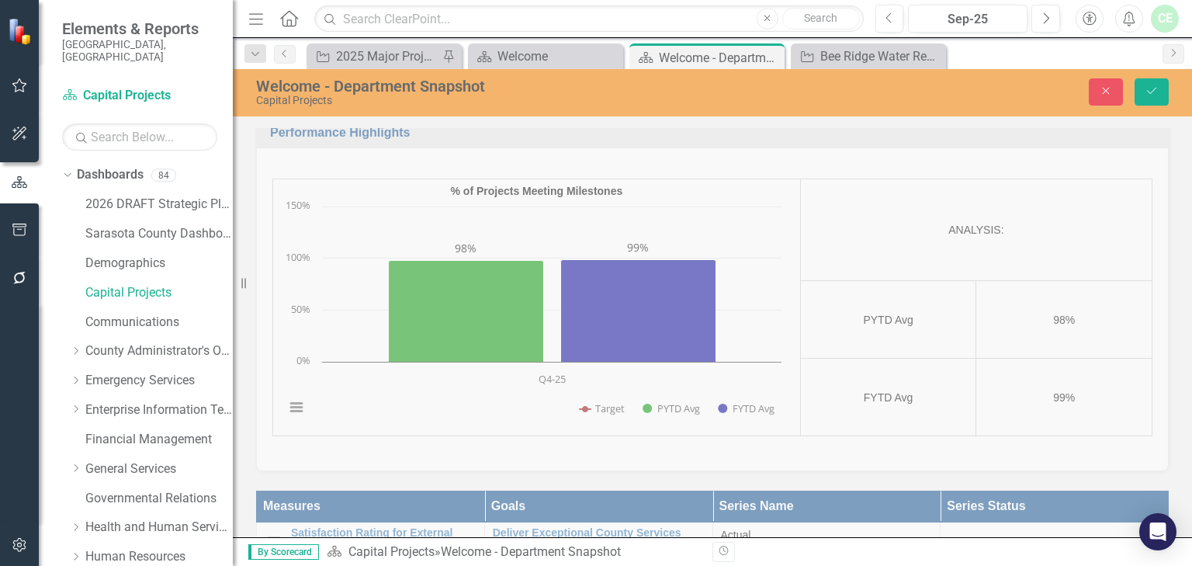
scroll to position [331, 0]
click at [893, 14] on icon "Previous" at bounding box center [889, 19] width 9 height 14
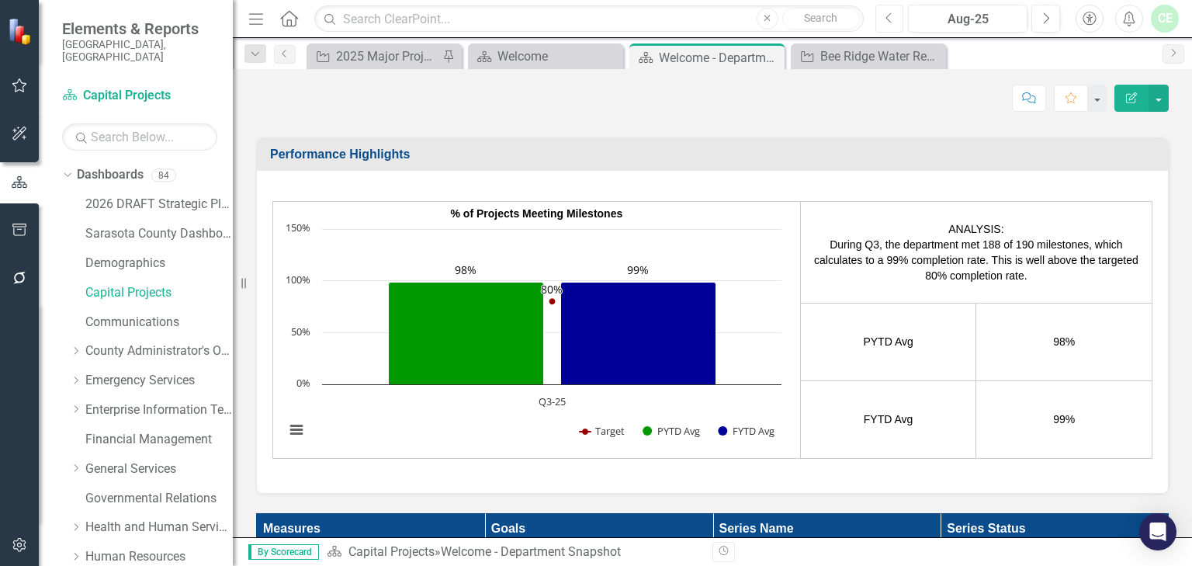
scroll to position [248, 0]
click at [670, 75] on p "The overall master plan with options has been provided to the Board. Also, the …" at bounding box center [814, 43] width 288 height 62
click at [690, 75] on p "The overall master plan with options has been provided to the Board. Also, the …" at bounding box center [814, 43] width 288 height 62
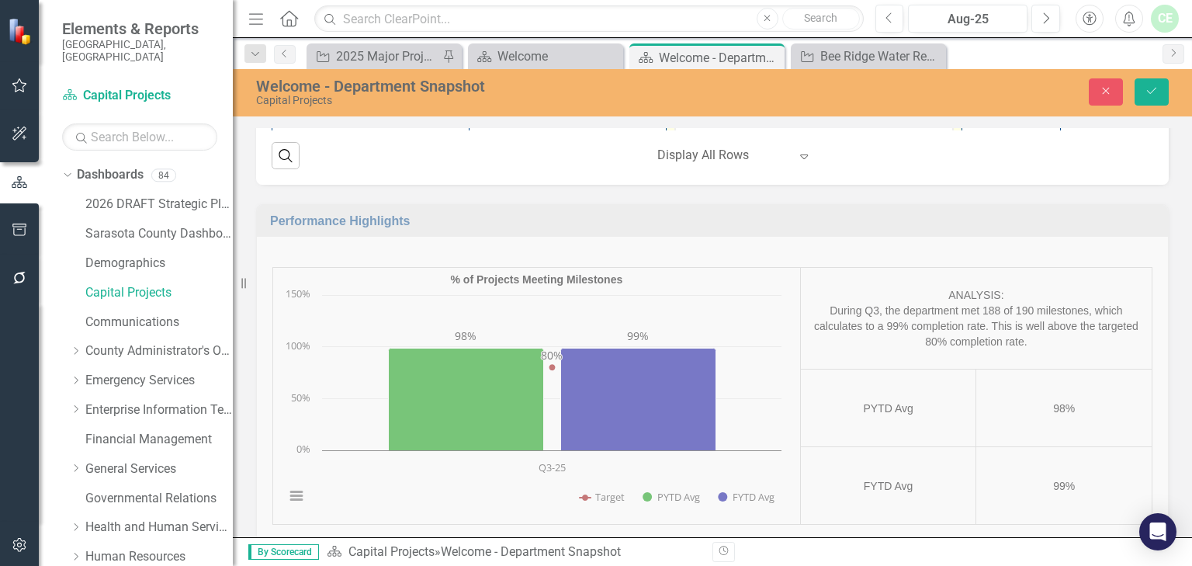
scroll to position [497, 0]
drag, startPoint x: 679, startPoint y: -133, endPoint x: 854, endPoint y: -49, distance: 193.7
copy p "The overall master plan with options has been provided to the Board. Also, the …"
click at [1104, 90] on icon "Close" at bounding box center [1106, 90] width 14 height 11
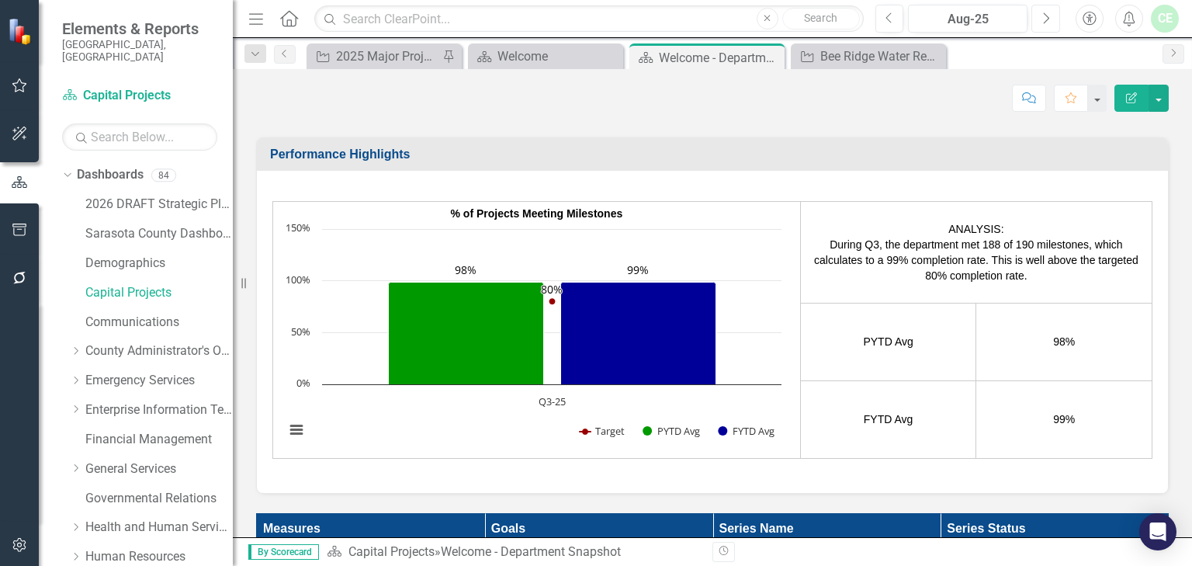
click at [1043, 18] on icon "Next" at bounding box center [1045, 19] width 9 height 14
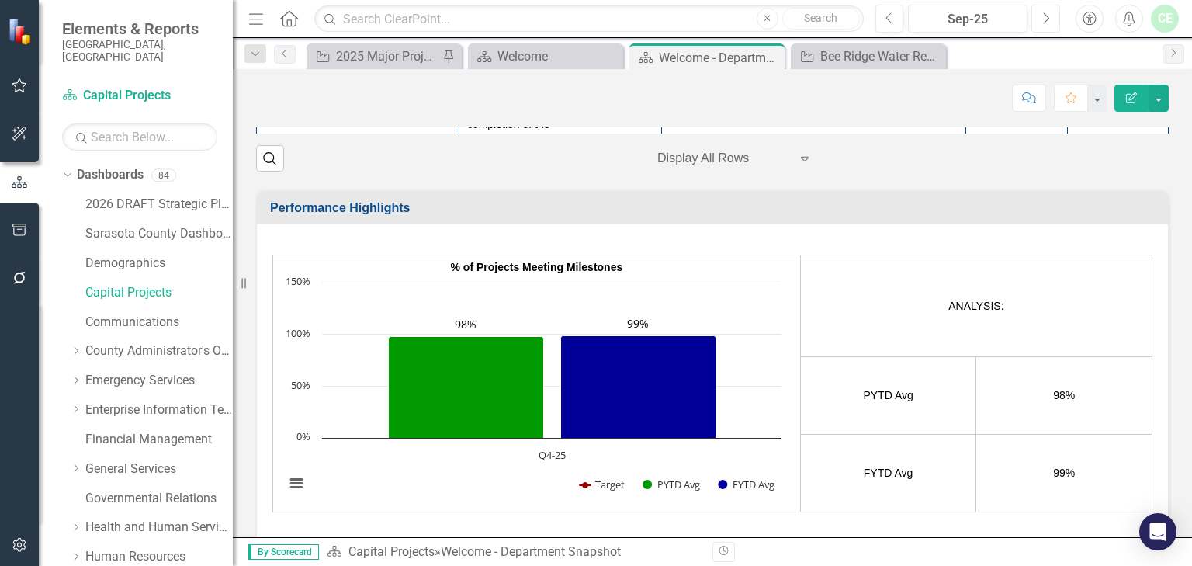
scroll to position [331, 0]
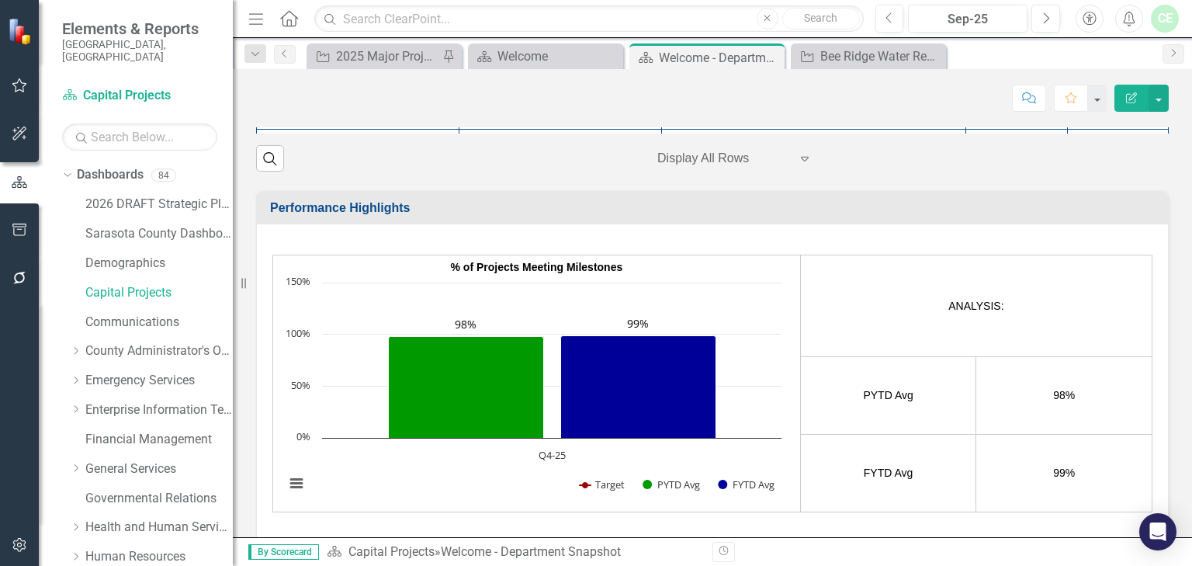
click at [731, 57] on td at bounding box center [813, 17] width 304 height 78
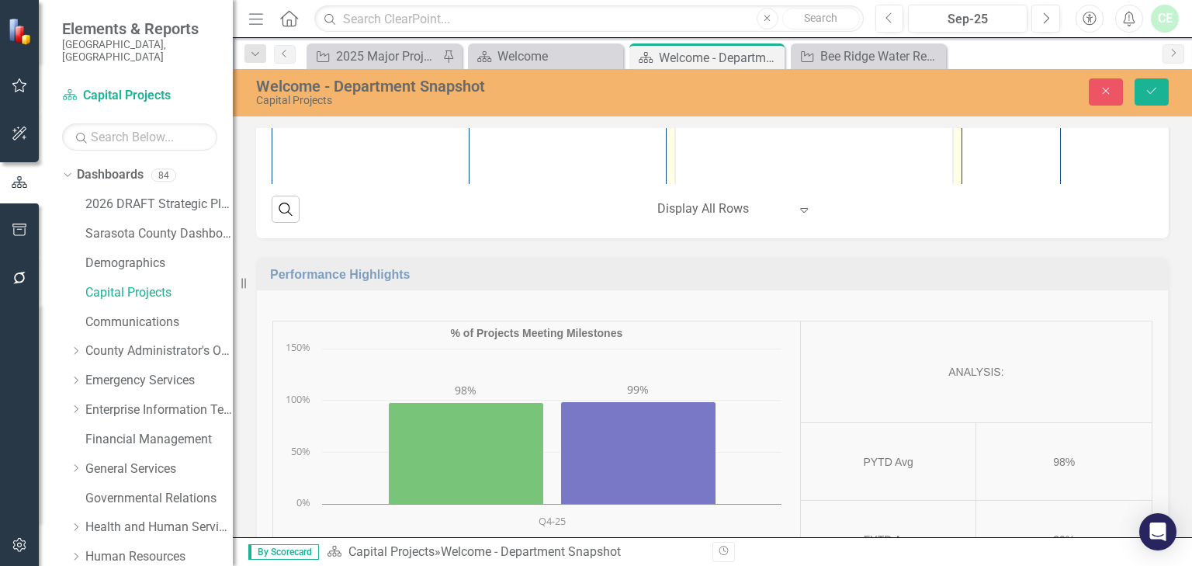
scroll to position [0, 0]
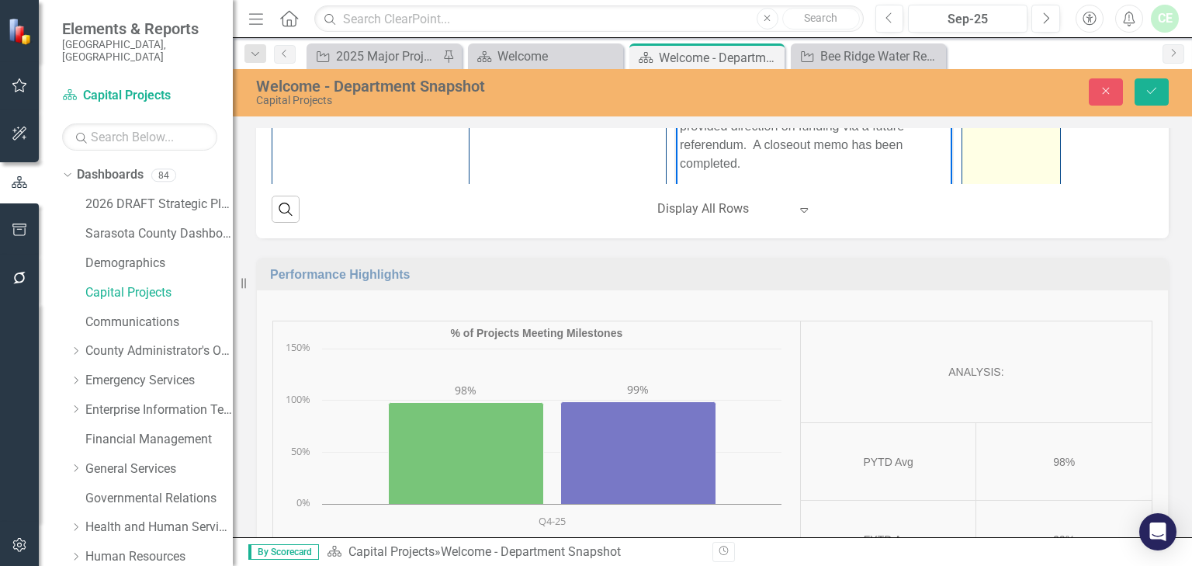
click at [972, 50] on div "0 %" at bounding box center [1011, 42] width 82 height 16
click at [981, 63] on input "0" at bounding box center [1011, 48] width 82 height 29
drag, startPoint x: 972, startPoint y: 376, endPoint x: 910, endPoint y: 383, distance: 62.6
click at [920, 383] on tr "Corrections Master Planning Edit Edit Action Link Open Element Carry forward fr…" at bounding box center [715, 212] width 887 height 367
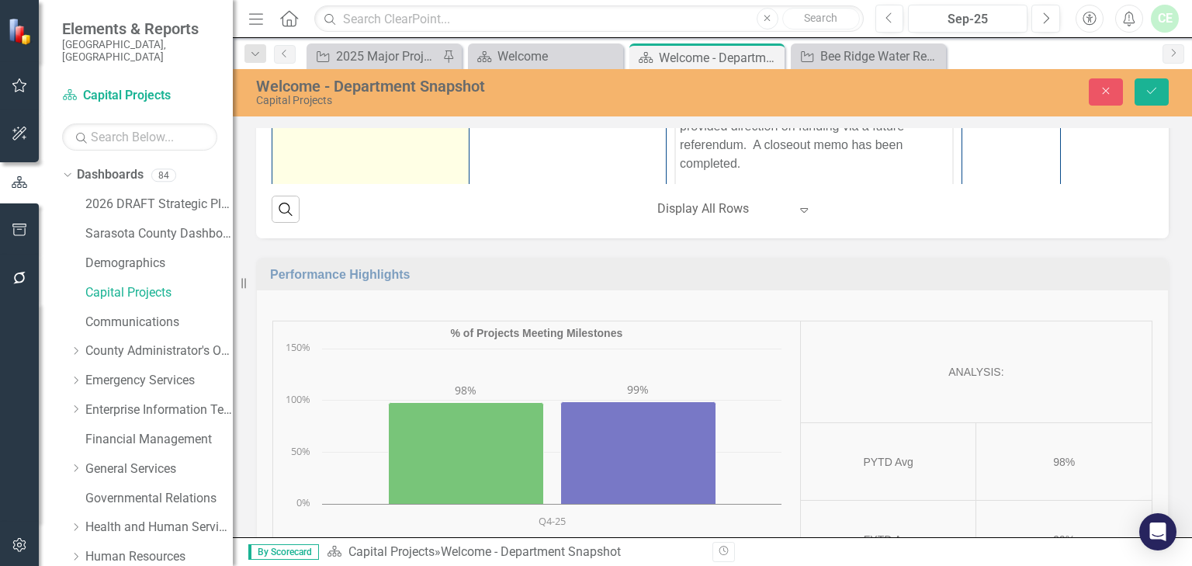
type input "100"
click at [289, 53] on img at bounding box center [289, 43] width 19 height 19
click at [290, 53] on img at bounding box center [289, 43] width 19 height 19
click at [311, 56] on icon "Expand" at bounding box center [315, 49] width 16 height 12
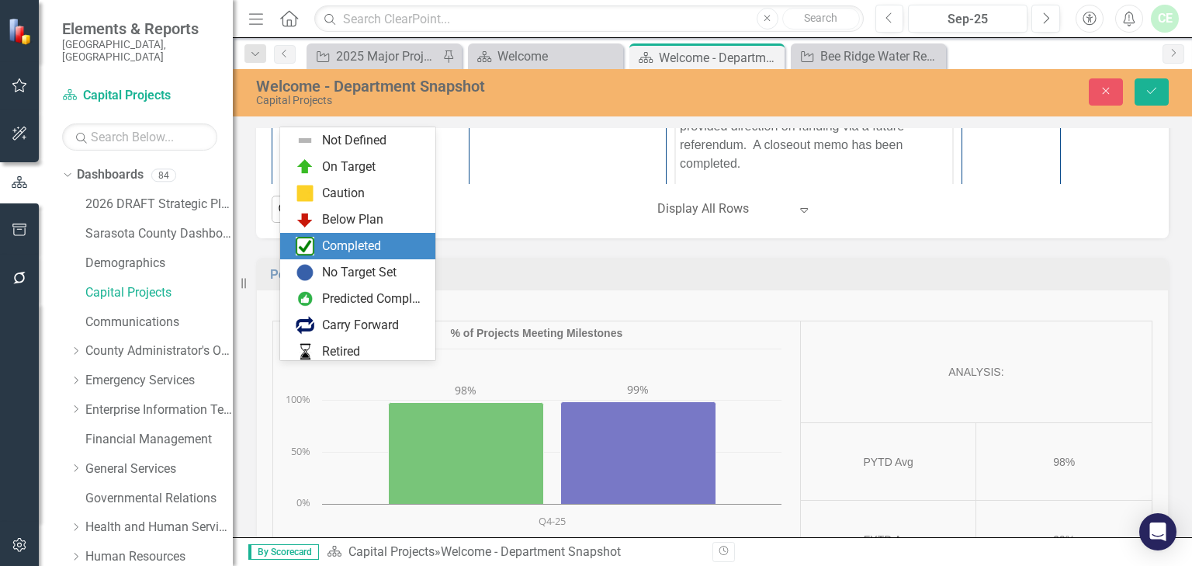
click at [348, 241] on div "Completed" at bounding box center [351, 246] width 59 height 18
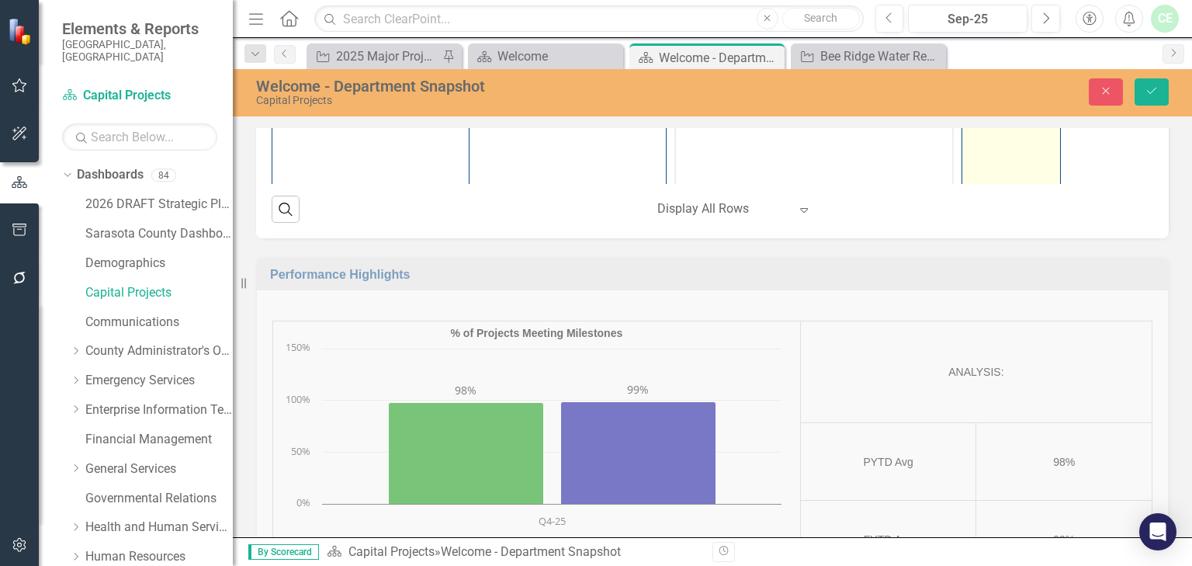
scroll to position [414, 0]
click at [1154, 92] on icon "Save" at bounding box center [1152, 90] width 14 height 11
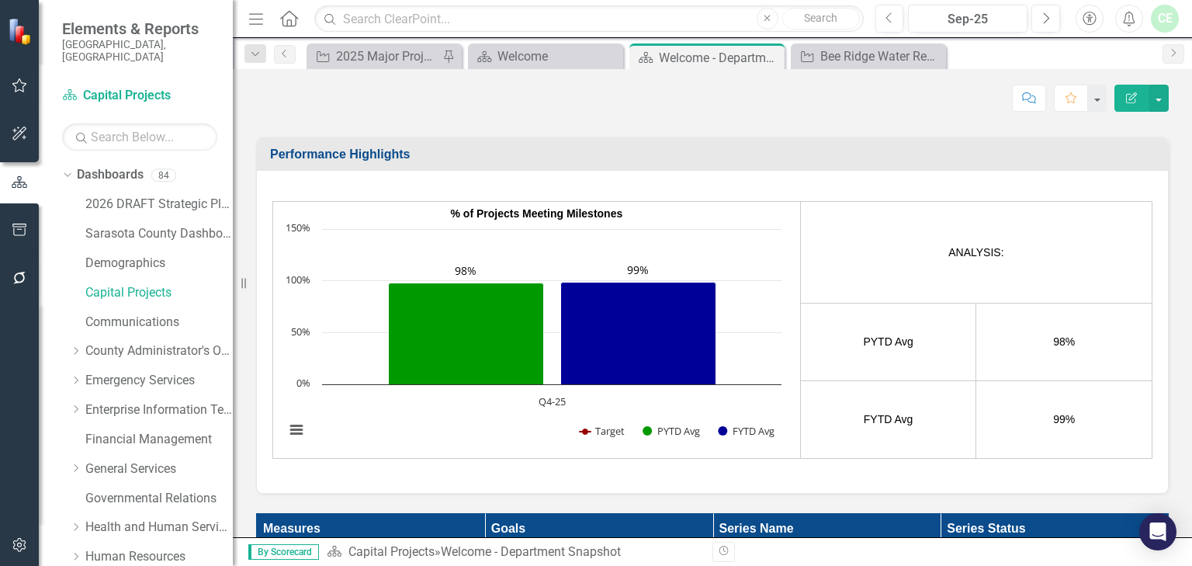
scroll to position [164, 0]
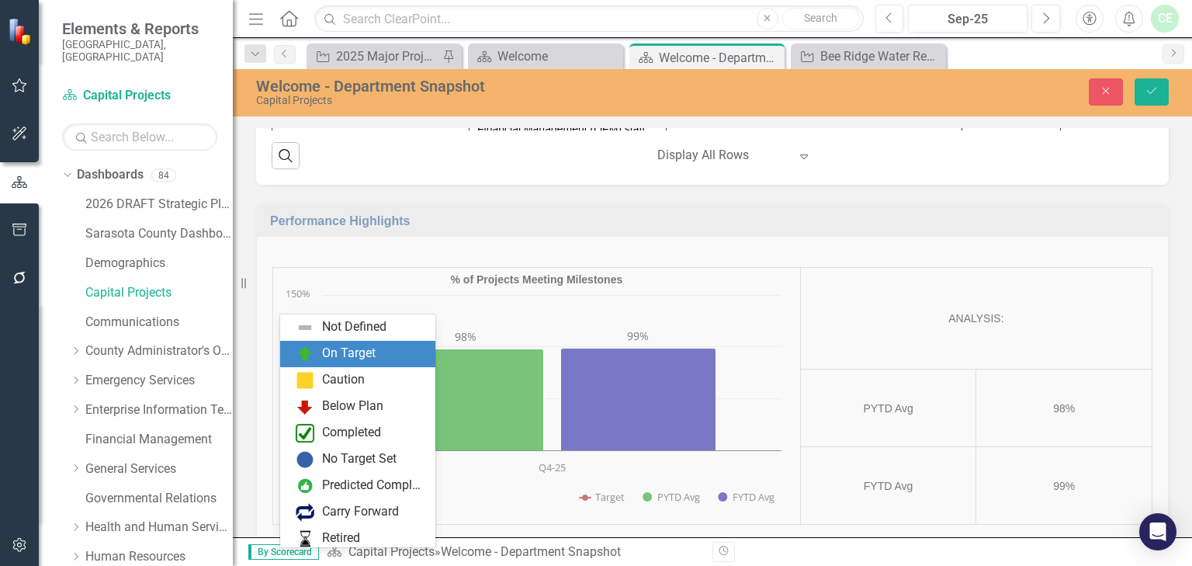
click at [330, 352] on div "On Target" at bounding box center [349, 354] width 54 height 18
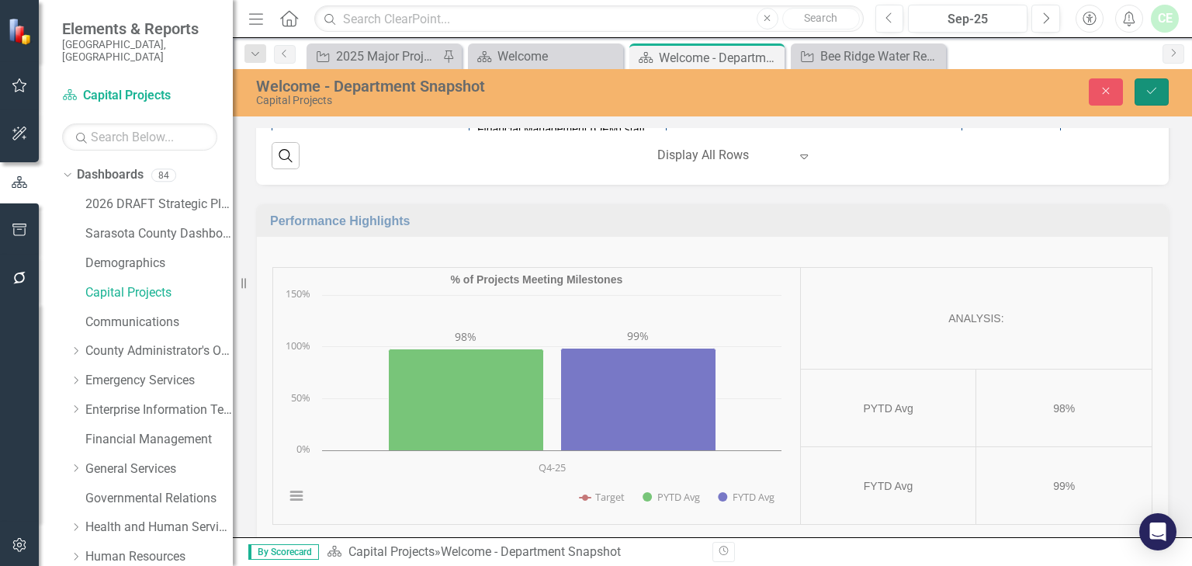
click at [1155, 92] on icon "Save" at bounding box center [1152, 90] width 14 height 11
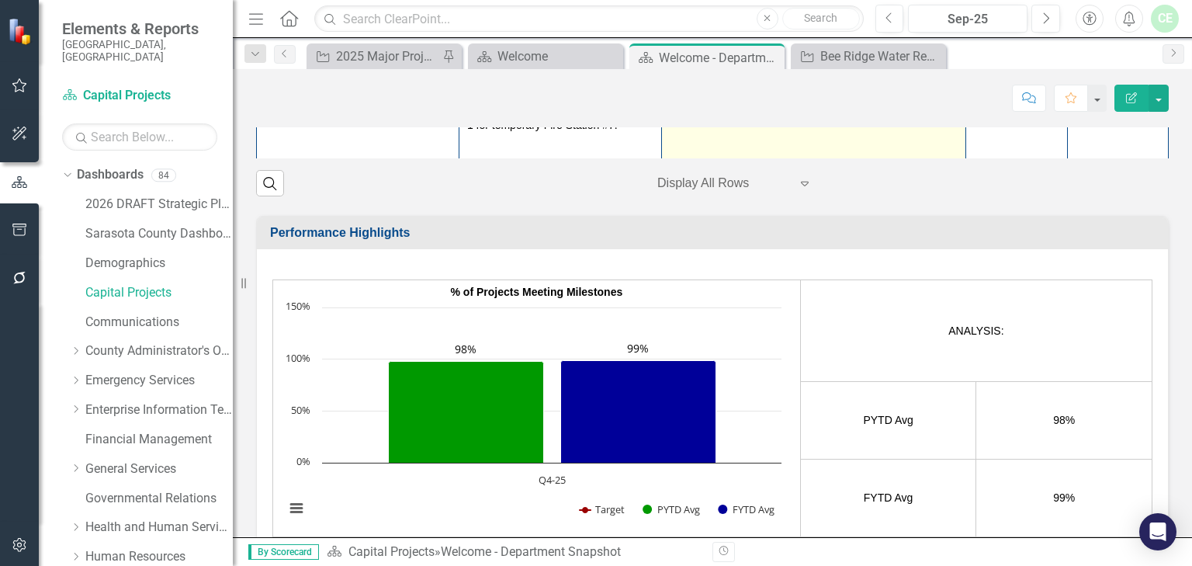
scroll to position [436, 0]
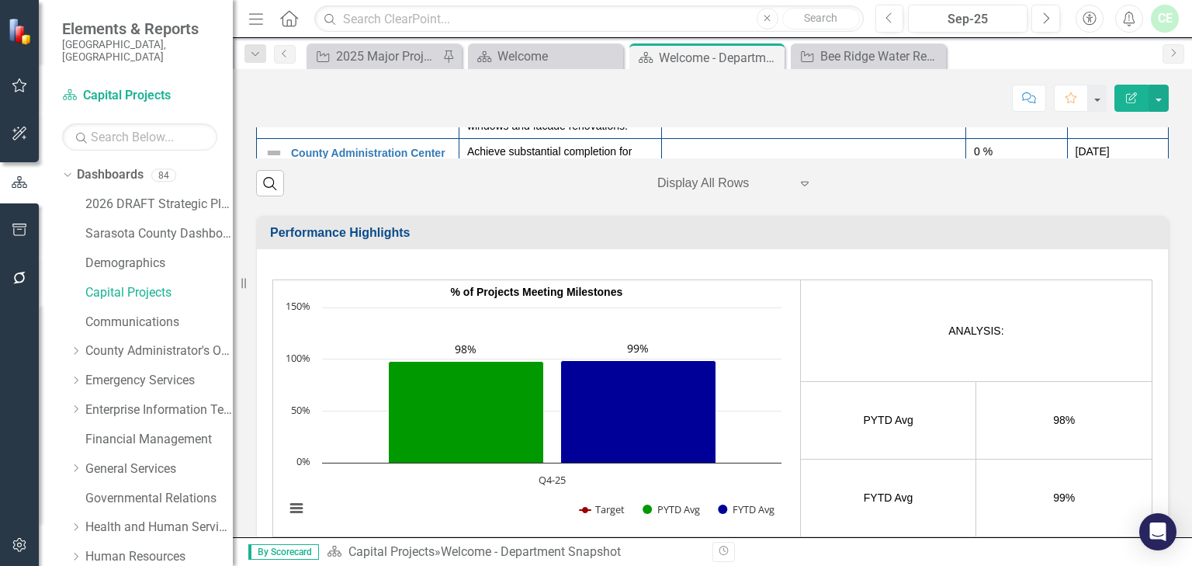
click at [700, 48] on td at bounding box center [813, 12] width 304 height 72
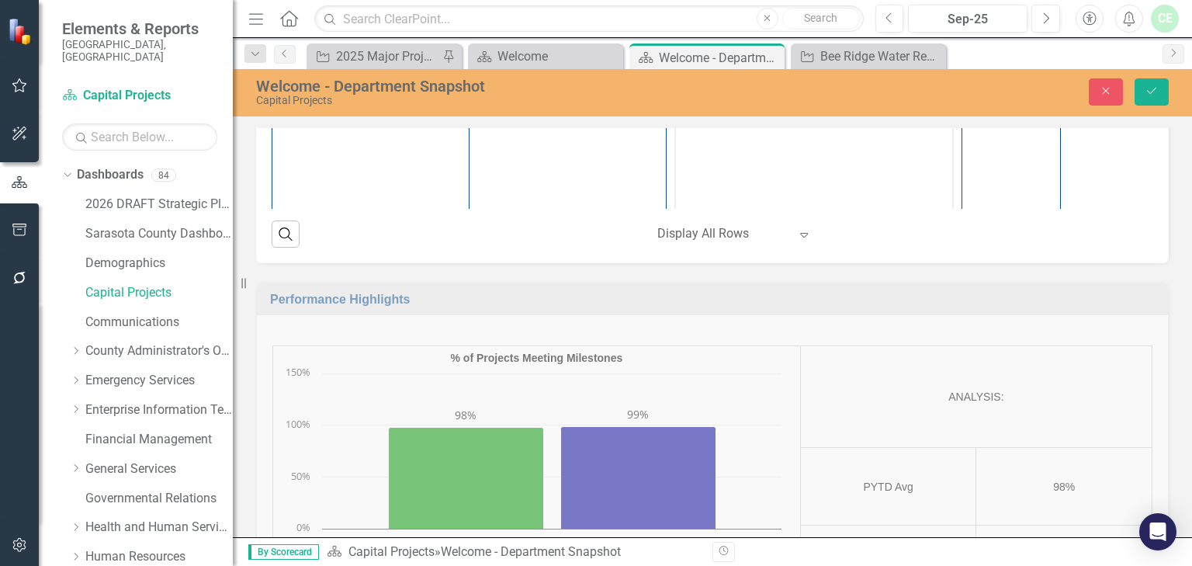
scroll to position [0, 0]
paste body "Rich Text Area. Press ALT-0 for help."
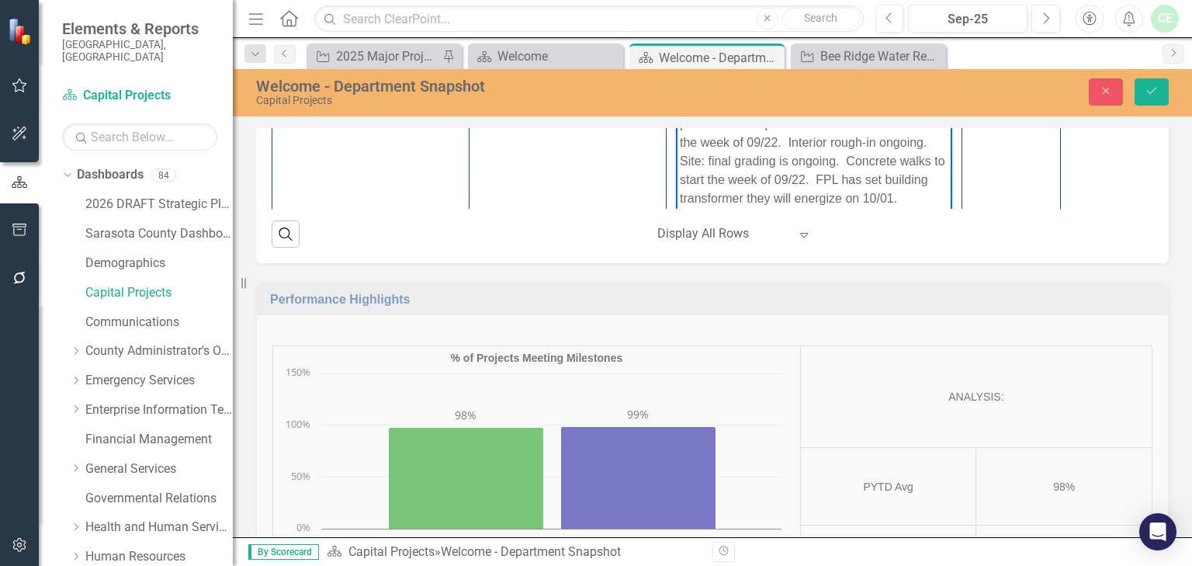
scroll to position [1579, 0]
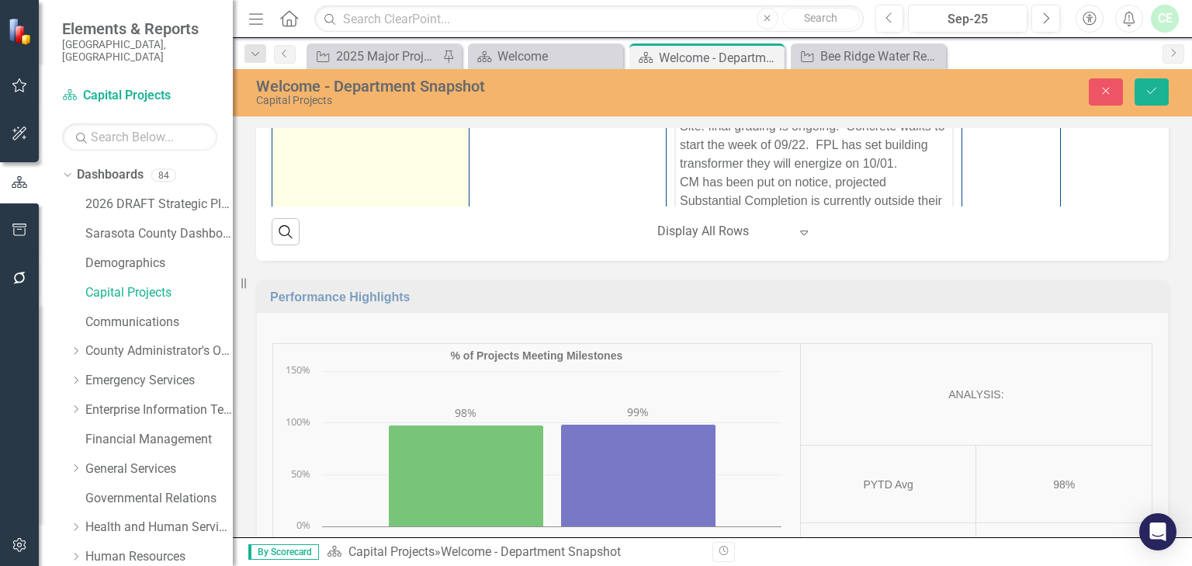
click at [284, 19] on img at bounding box center [289, 9] width 19 height 19
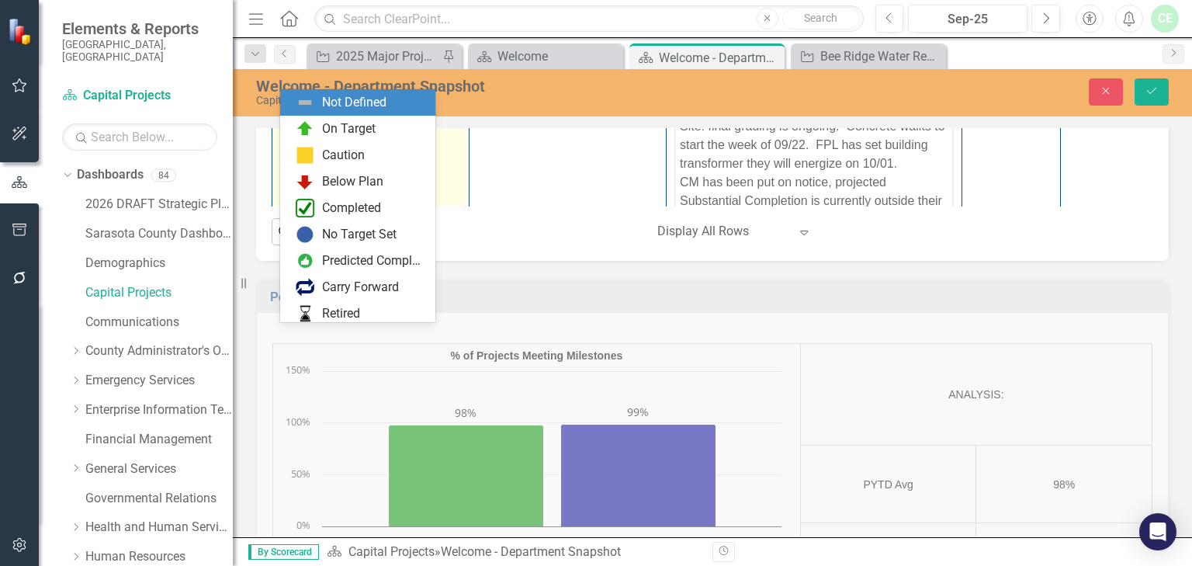
click at [318, 25] on div "Expand" at bounding box center [315, 12] width 16 height 26
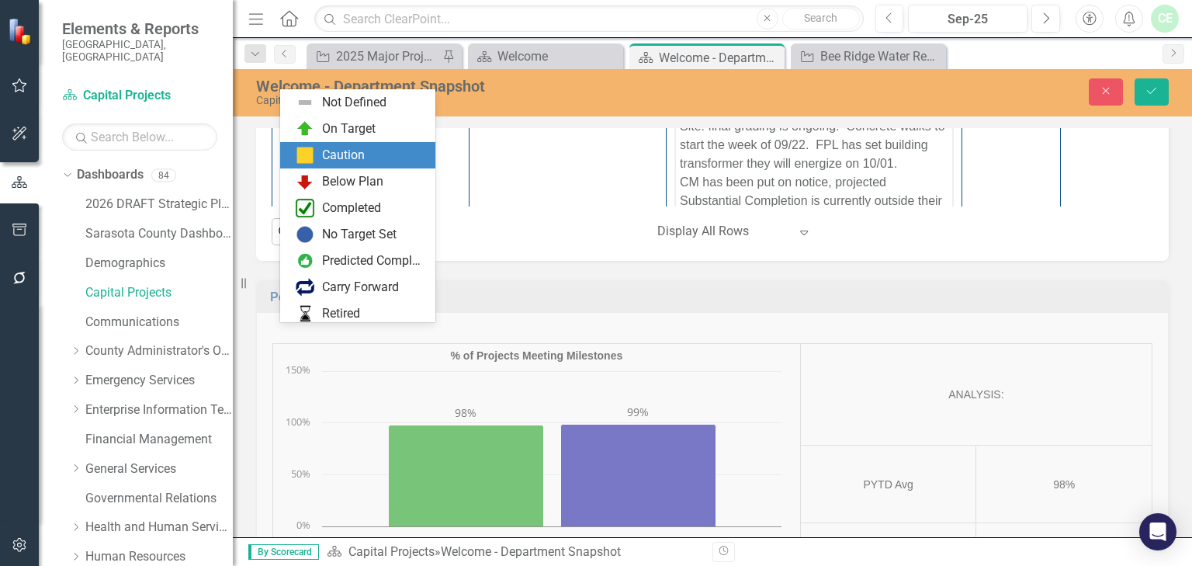
click at [352, 153] on div "Caution" at bounding box center [343, 156] width 43 height 18
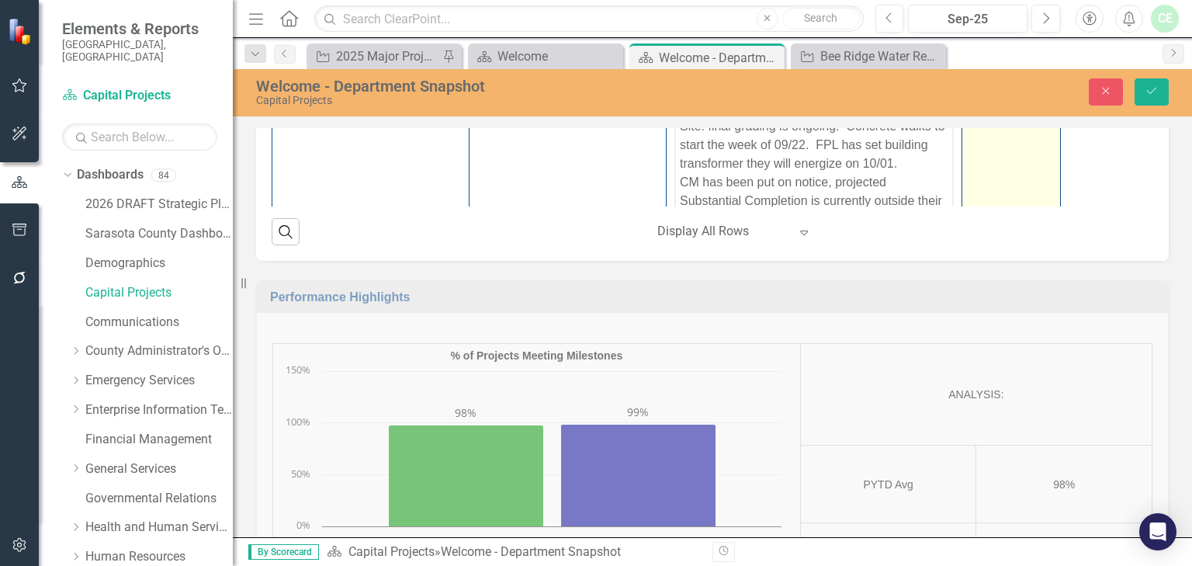
click at [981, 16] on div "0 %" at bounding box center [1011, 6] width 82 height 19
drag, startPoint x: 977, startPoint y: 334, endPoint x: 1043, endPoint y: 341, distance: 66.3
click at [1043, 26] on input "0" at bounding box center [1011, 11] width 82 height 29
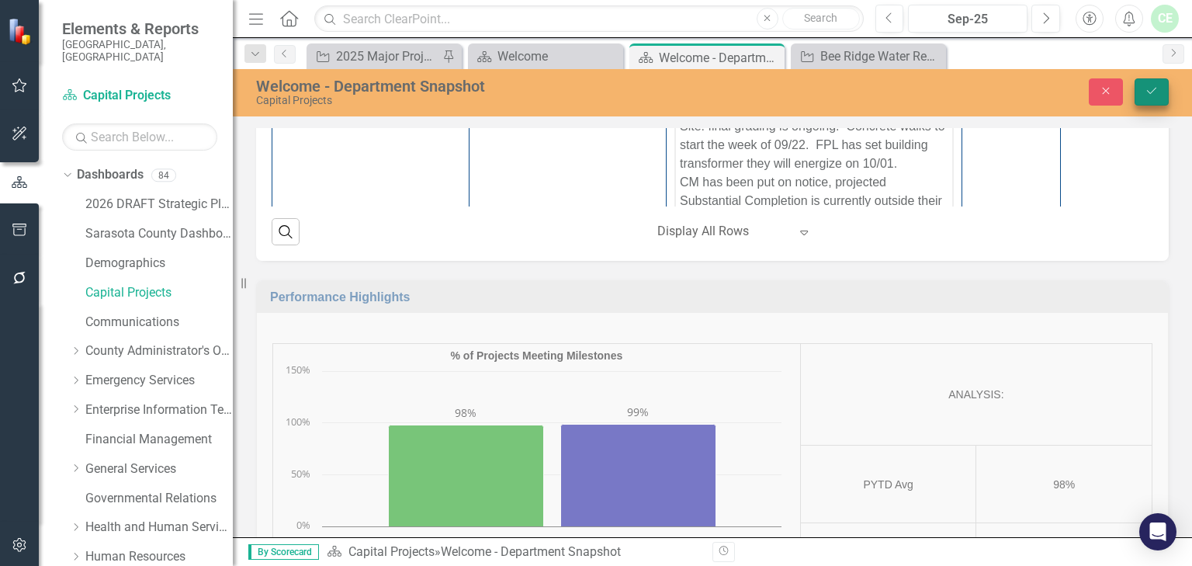
type input "50"
click at [1156, 88] on icon "submit" at bounding box center [1151, 91] width 9 height 6
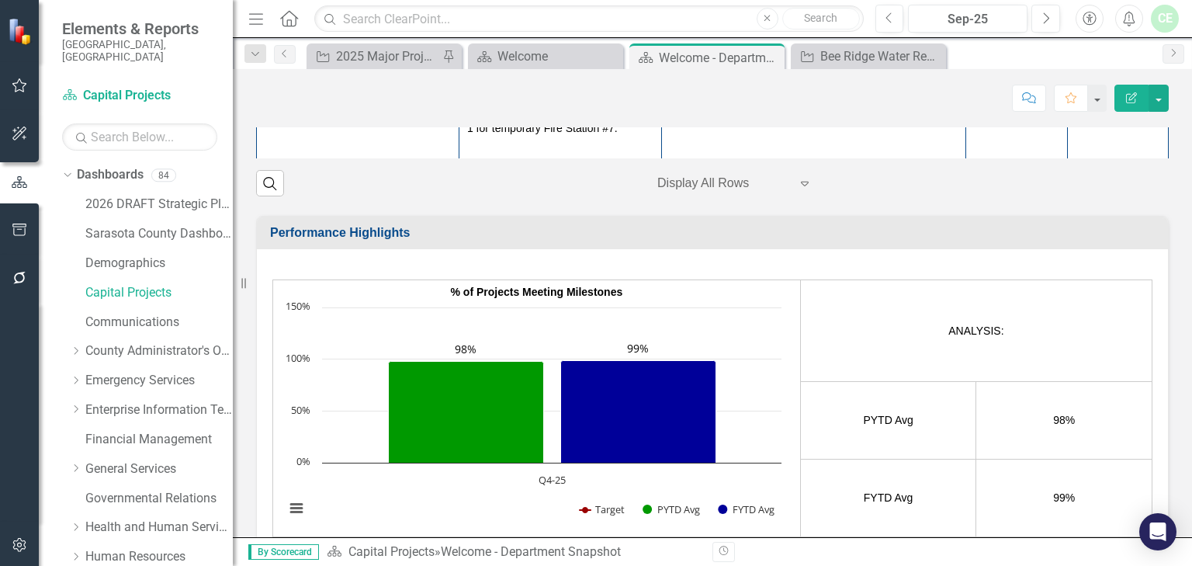
scroll to position [581, 0]
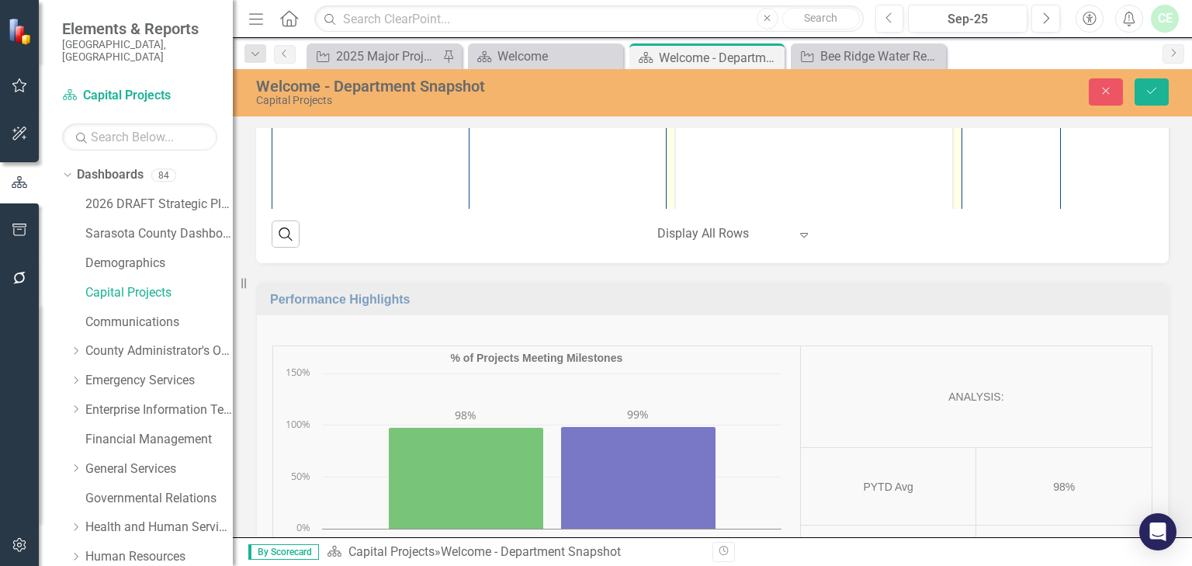
scroll to position [0, 0]
paste body "Rich Text Area. Press ALT-0 for help."
click at [764, 95] on p "FDOT permit approval pending SWFWMD permit approval. Design variance revision, …" at bounding box center [814, 113] width 269 height 93
click at [716, 74] on p "FDOT permit approval pending SWFWMD permit approval. Design variance revision, …" at bounding box center [814, 113] width 269 height 93
click at [887, 75] on p "FDOT and SWFWMD permit approval pending SWFWMD permit approval. Design variance…" at bounding box center [814, 113] width 269 height 93
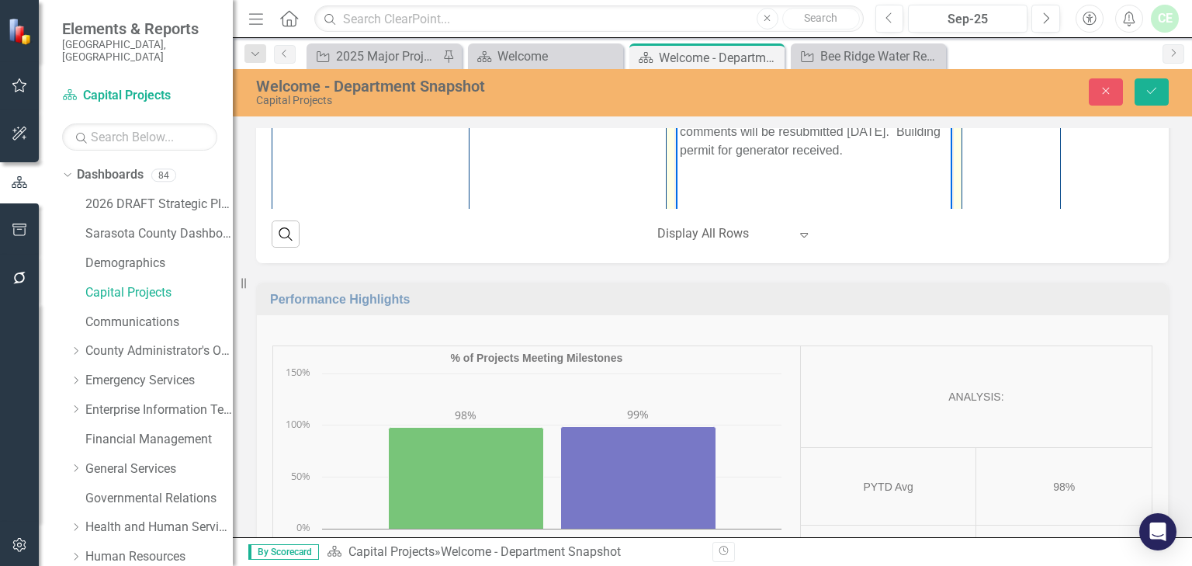
drag, startPoint x: 681, startPoint y: 91, endPoint x: 822, endPoint y: 99, distance: 141.5
click at [822, 99] on p "FDOT and SWFWMD permit approvals pending SWFWMD permit approval. Design varianc…" at bounding box center [814, 113] width 269 height 93
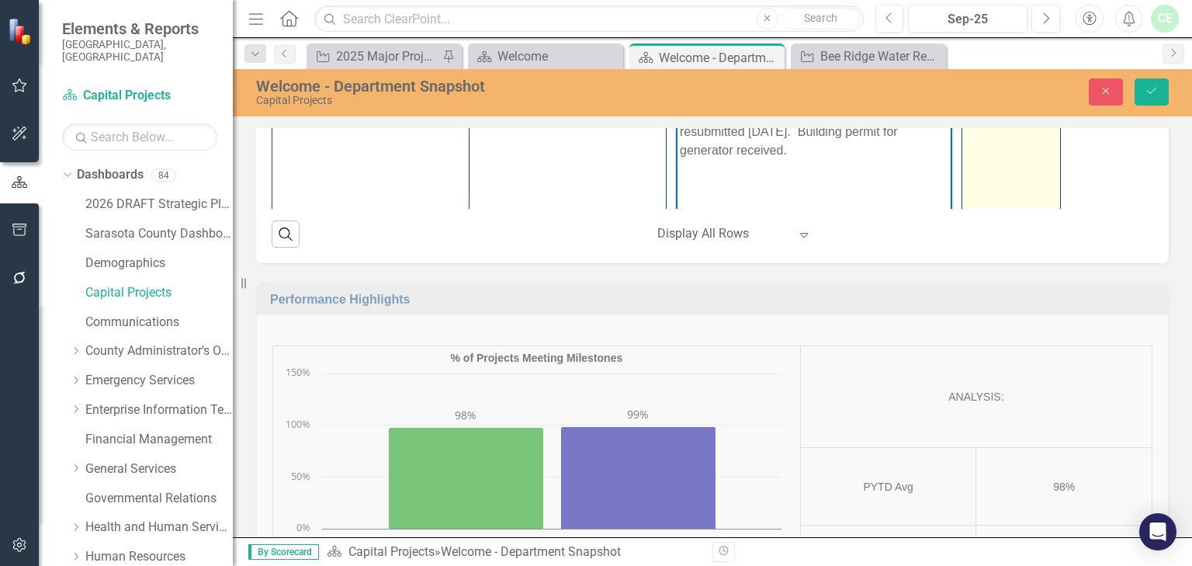
click at [970, 36] on div "0 %" at bounding box center [1011, 29] width 82 height 16
drag, startPoint x: 974, startPoint y: 356, endPoint x: 1020, endPoint y: 362, distance: 46.2
click at [1020, 50] on input "0" at bounding box center [1011, 35] width 82 height 29
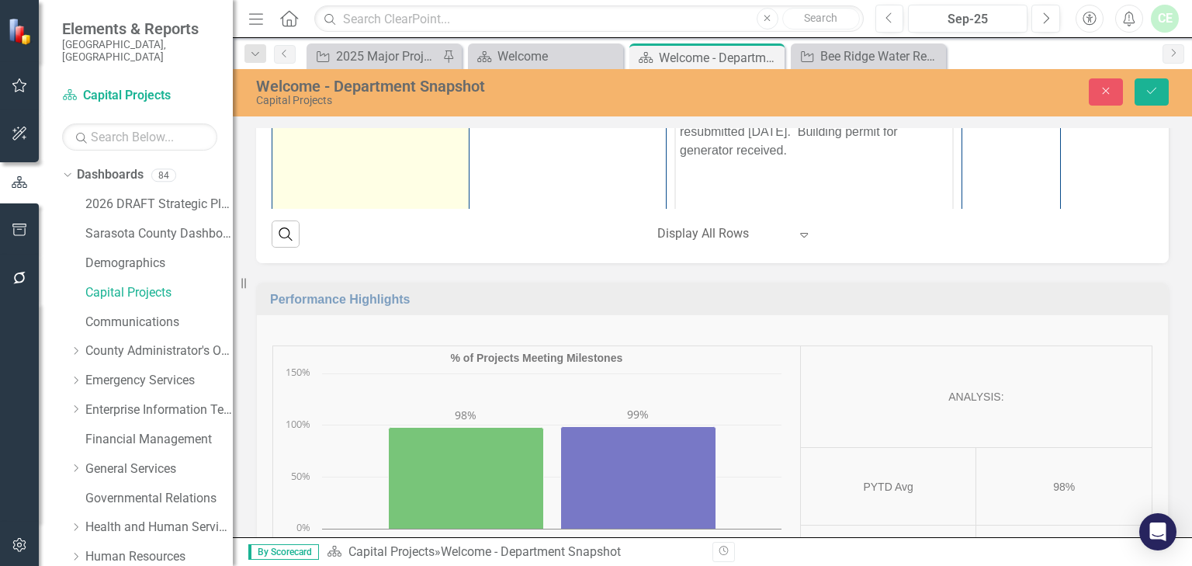
type input "95"
click at [296, 43] on img at bounding box center [289, 33] width 19 height 19
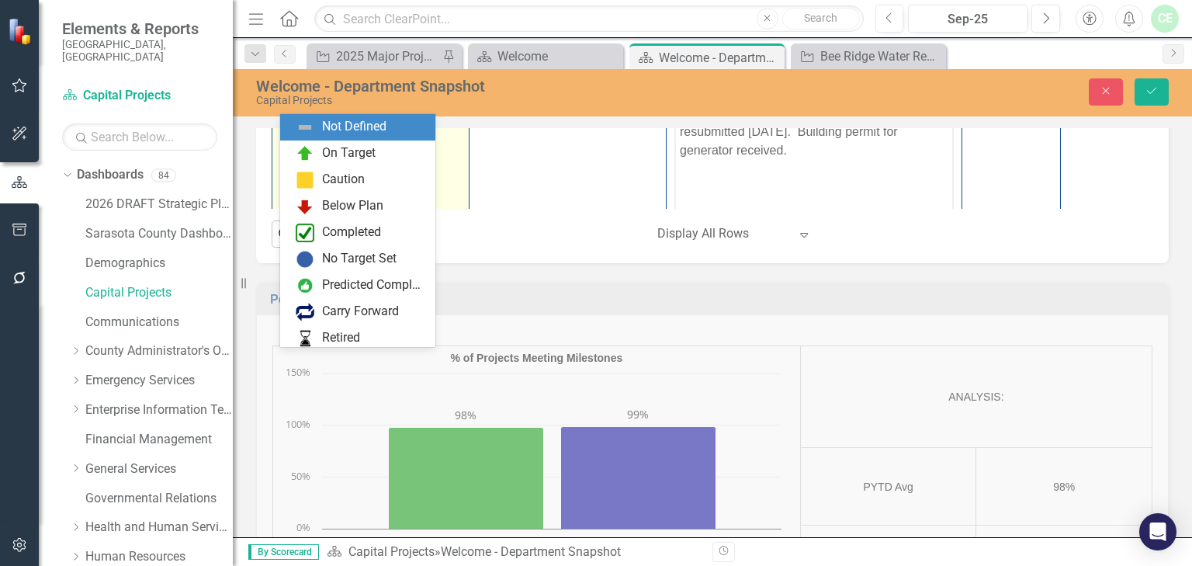
click at [317, 43] on icon "Expand" at bounding box center [315, 36] width 16 height 12
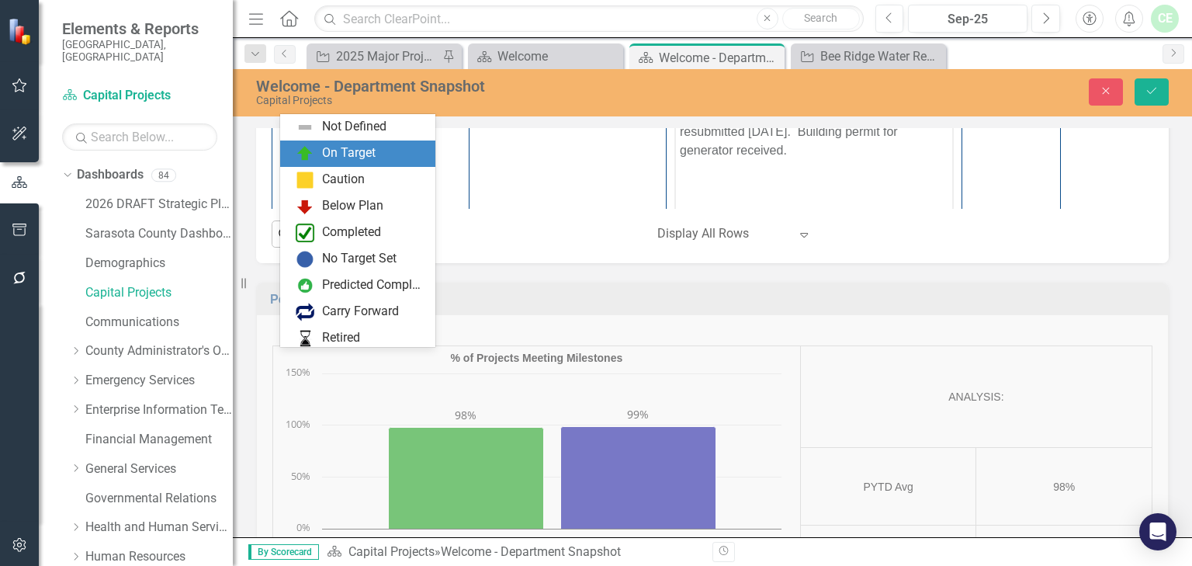
click at [352, 150] on div "On Target" at bounding box center [349, 153] width 54 height 18
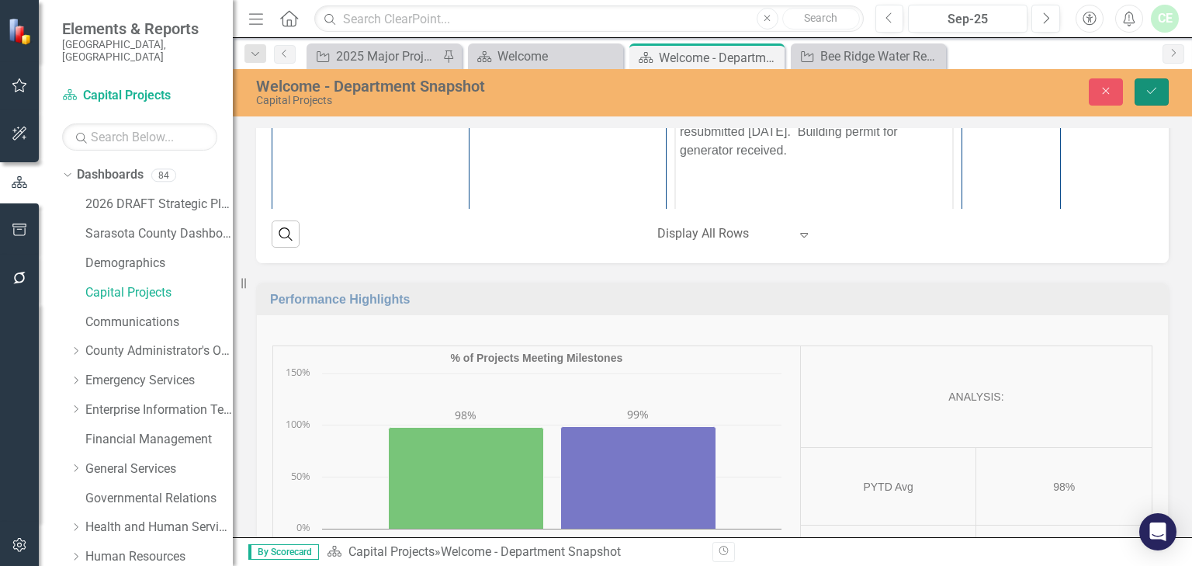
click at [1152, 92] on icon "submit" at bounding box center [1151, 91] width 9 height 6
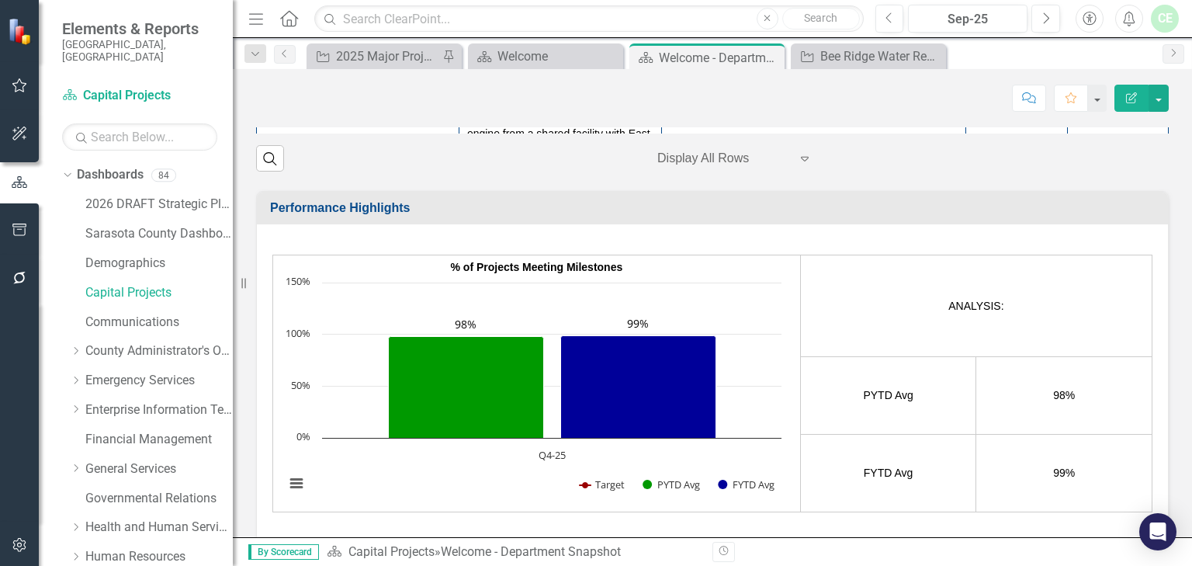
scroll to position [702, 0]
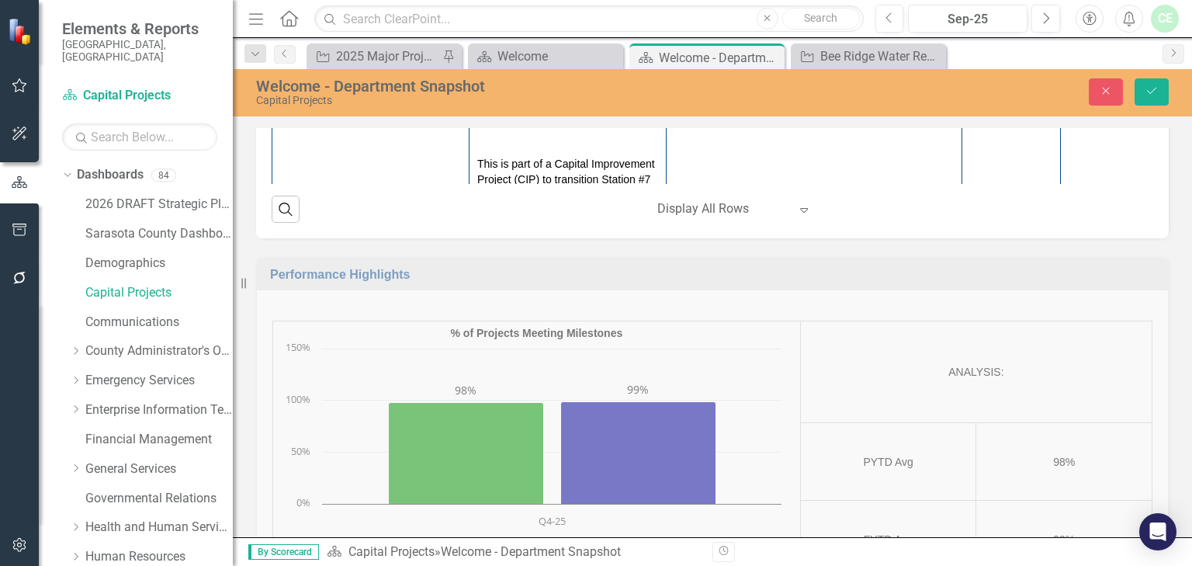
drag, startPoint x: 980, startPoint y: 341, endPoint x: 1006, endPoint y: 341, distance: 25.6
click at [1006, 33] on input "0" at bounding box center [1011, 18] width 82 height 29
type input "73"
click at [289, 23] on img at bounding box center [289, 13] width 19 height 19
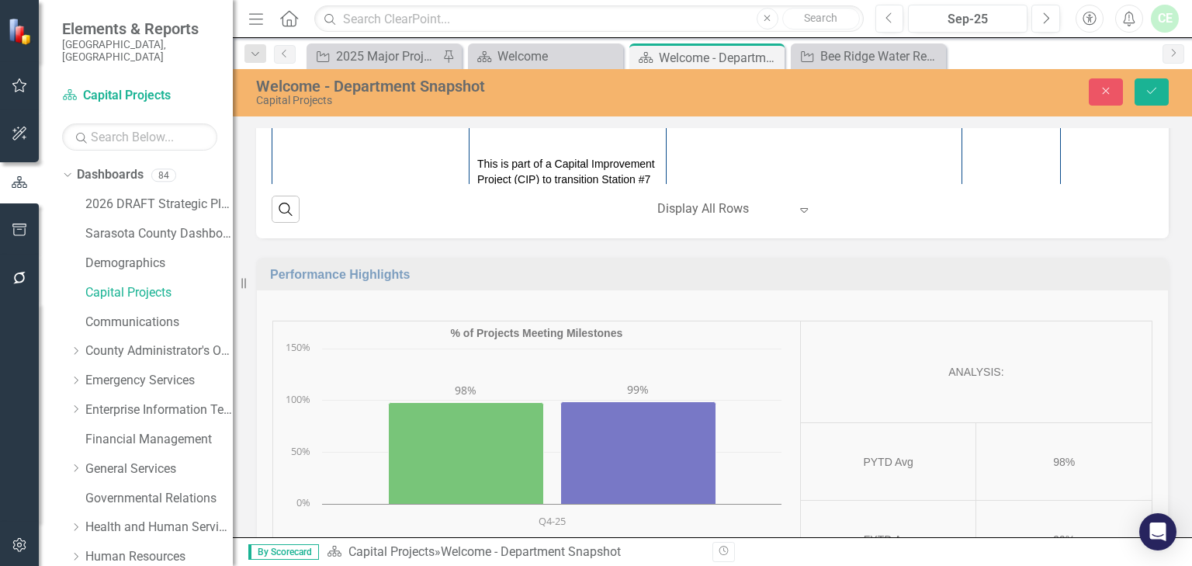
click at [317, 23] on icon at bounding box center [314, 20] width 8 height 5
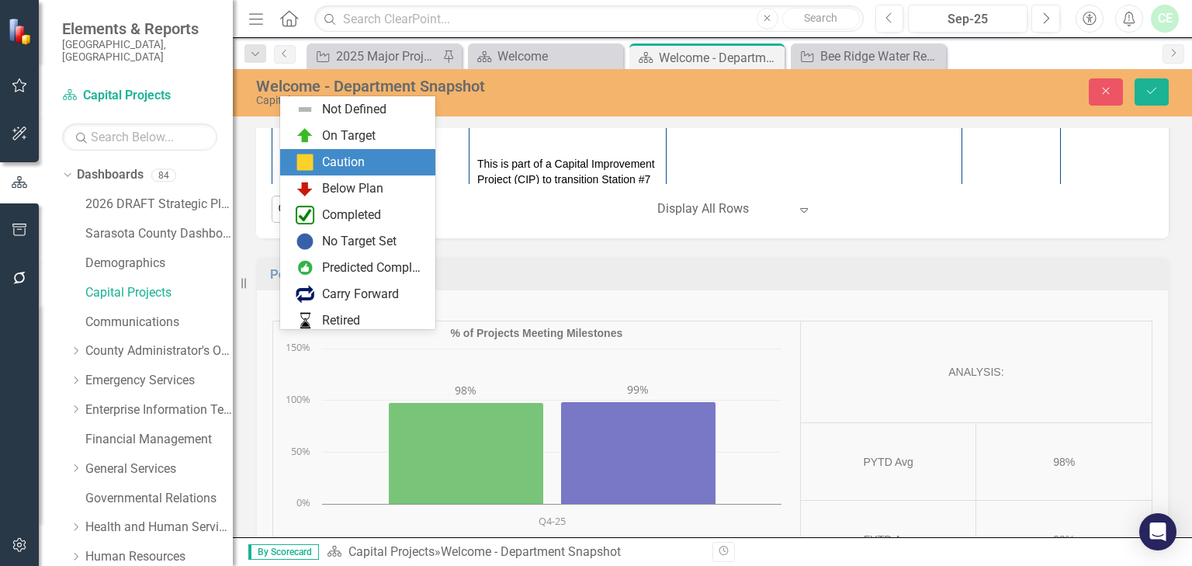
click at [345, 161] on div "Caution" at bounding box center [343, 163] width 43 height 18
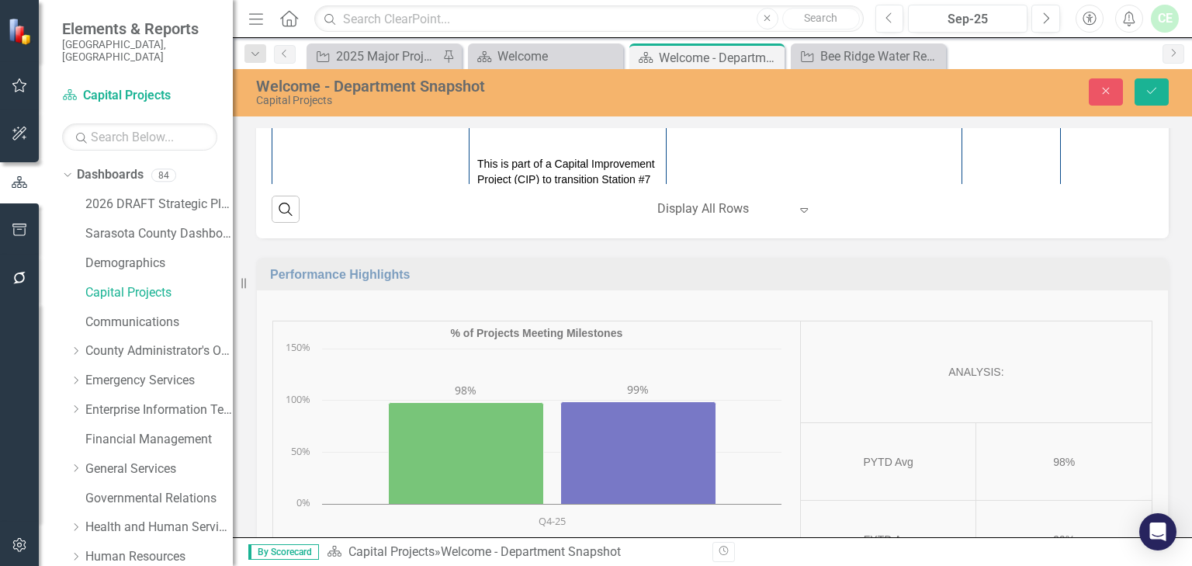
click at [687, 23] on div at bounding box center [813, 13] width 279 height 19
click at [713, 75] on body "Rich Text Area. Press ALT-0 for help." at bounding box center [814, 162] width 276 height 233
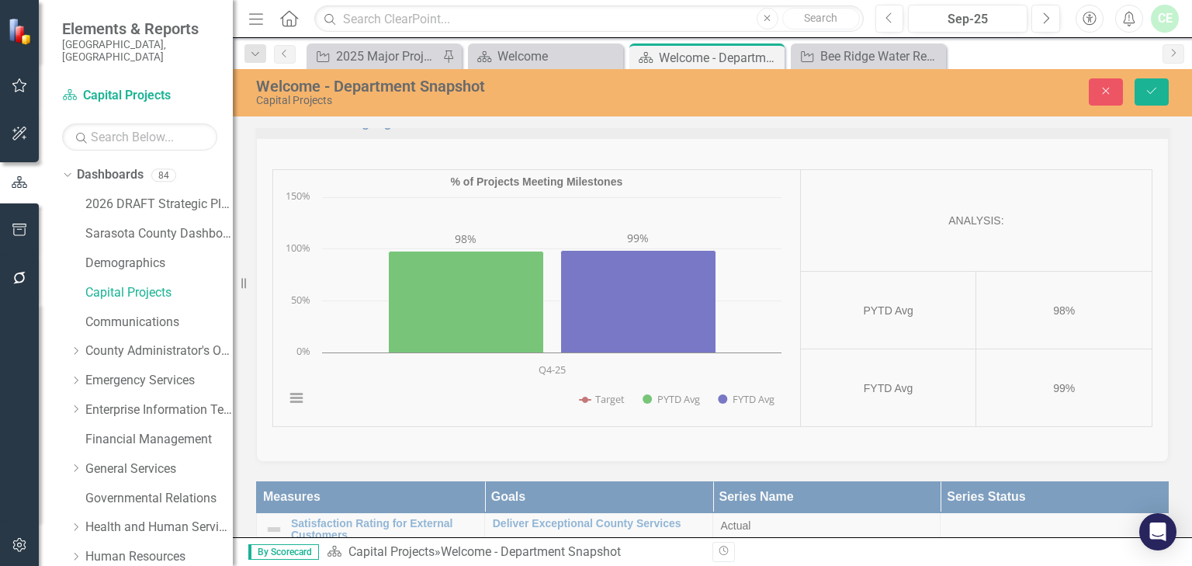
scroll to position [1781, 0]
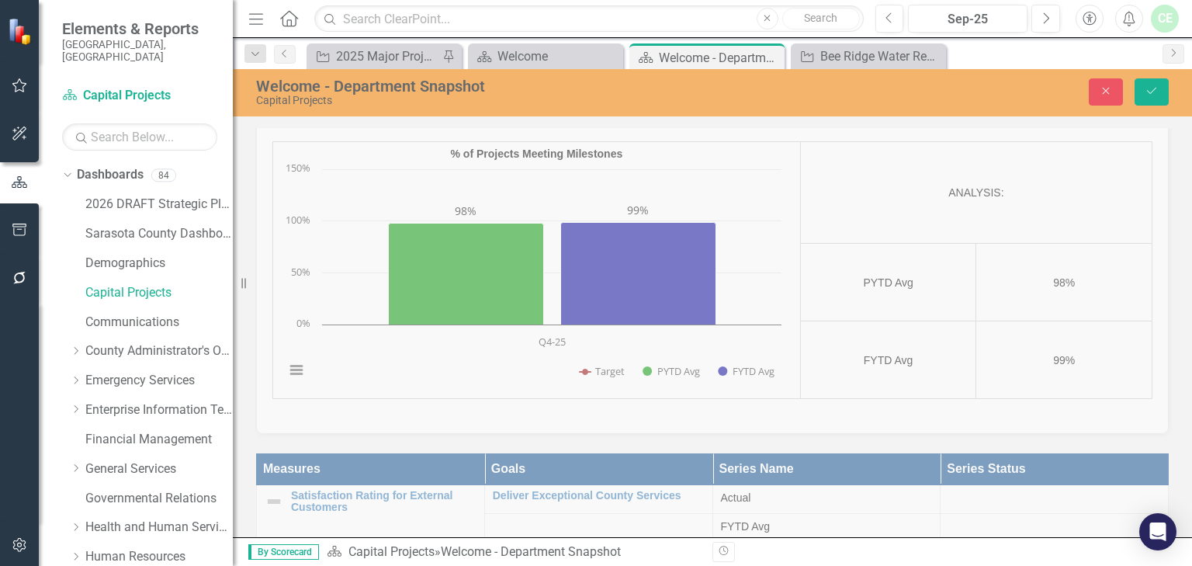
paste body "Rich Text Area. Press ALT-0 for help."
click at [1148, 91] on icon "submit" at bounding box center [1151, 91] width 9 height 6
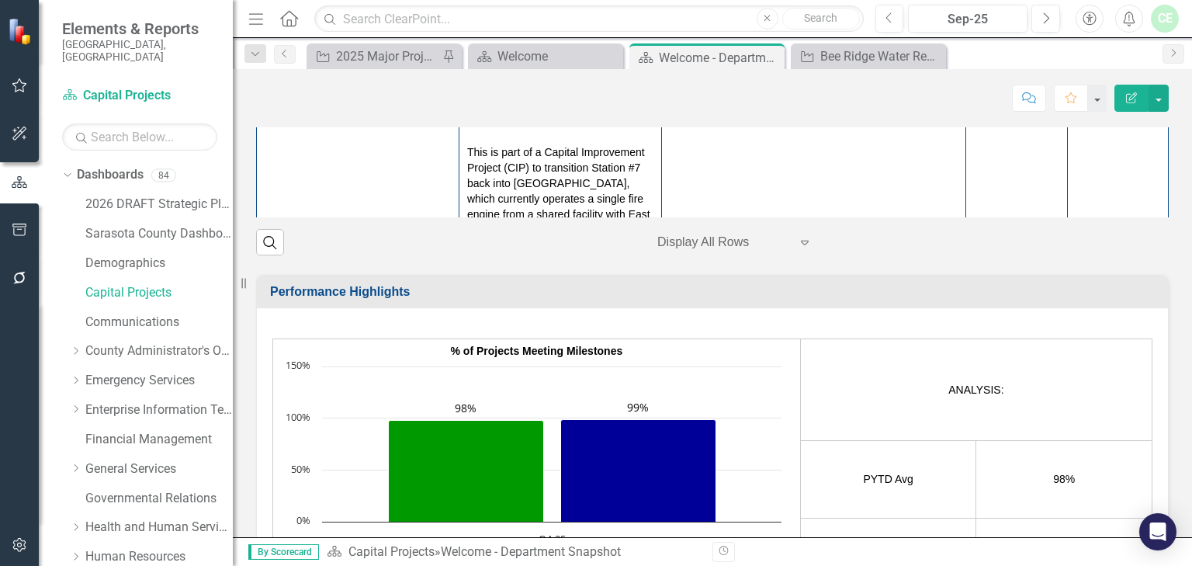
scroll to position [795, 0]
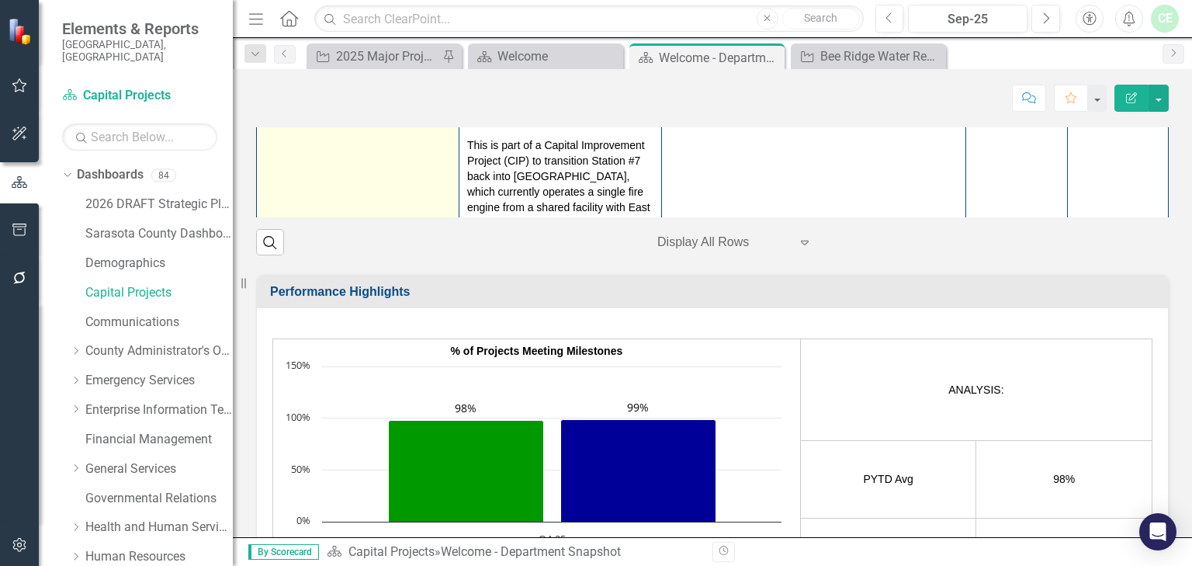
click at [270, 97] on img at bounding box center [274, 87] width 19 height 19
click at [275, 97] on img at bounding box center [274, 87] width 19 height 19
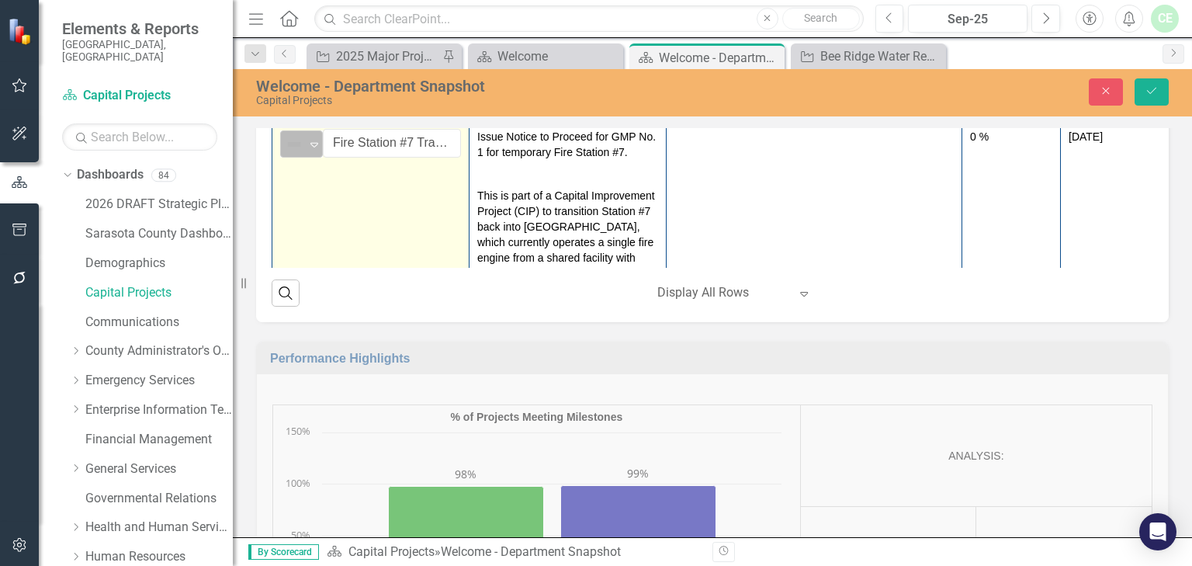
click at [299, 154] on img at bounding box center [294, 144] width 19 height 19
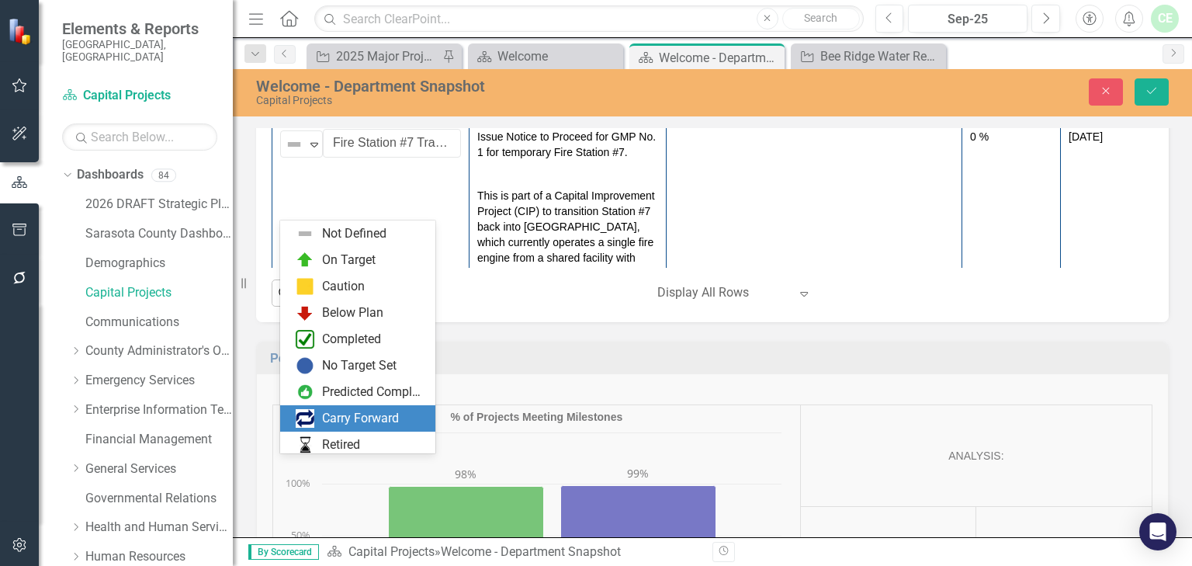
click at [335, 423] on div "Carry Forward" at bounding box center [360, 419] width 77 height 18
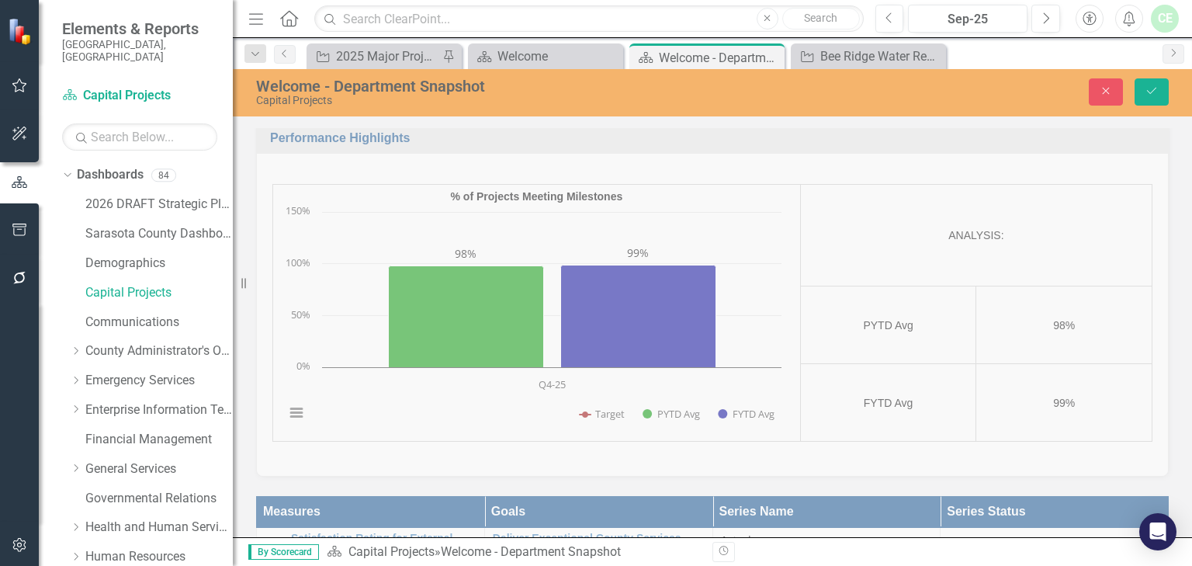
scroll to position [1721, 0]
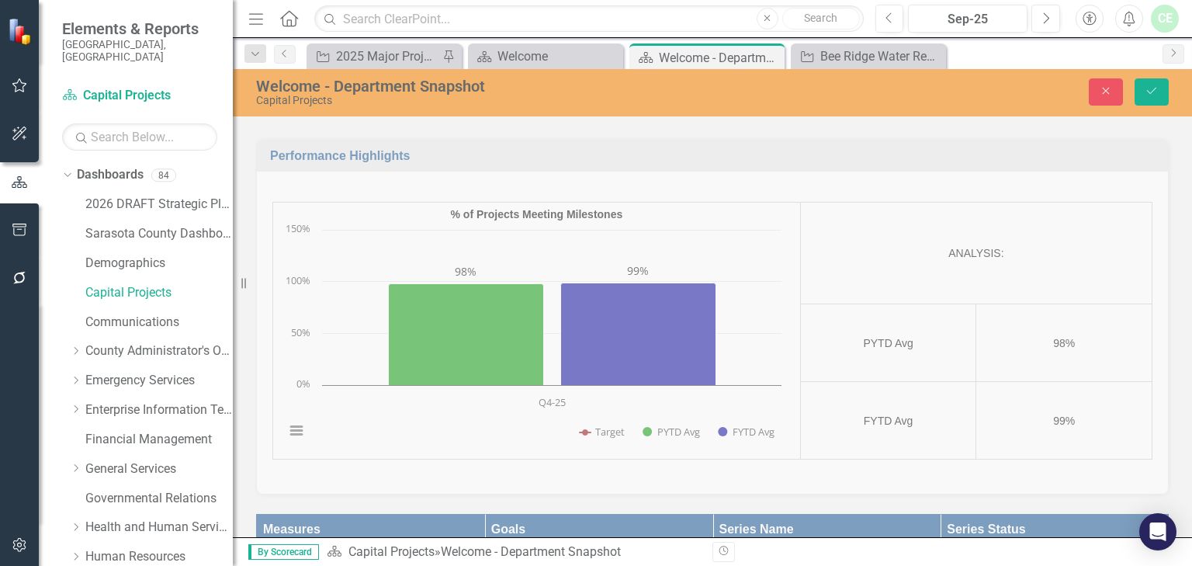
paste body "Rich Text Area. Press ALT-0 for help."
click at [969, 258] on td "0 %" at bounding box center [1011, 105] width 99 height 367
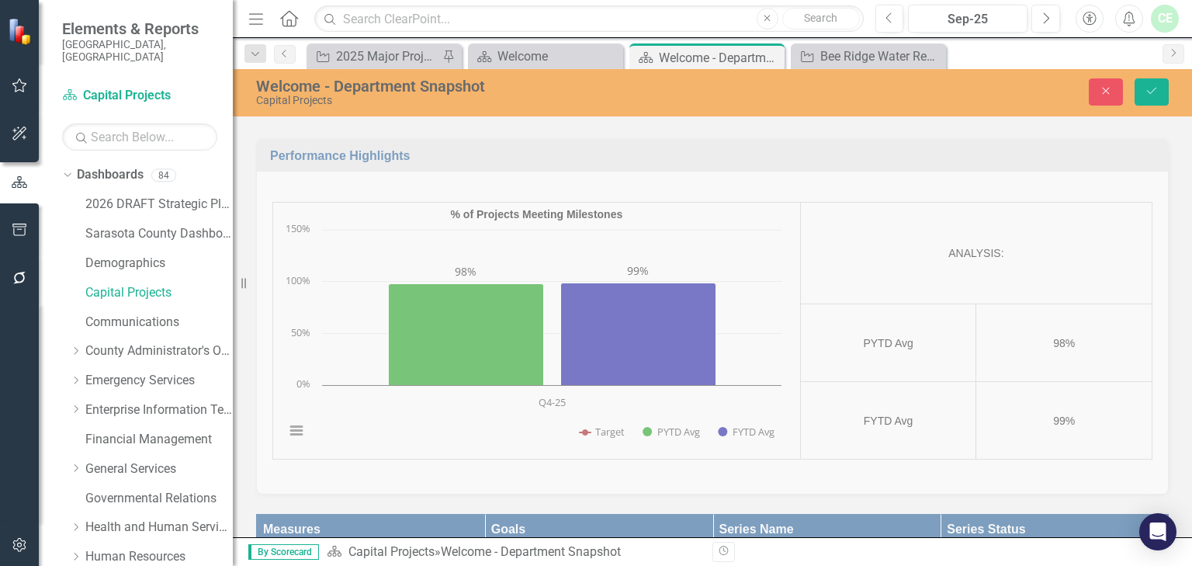
click at [969, 258] on td "0 %" at bounding box center [1011, 105] width 99 height 367
drag, startPoint x: 976, startPoint y: 259, endPoint x: 991, endPoint y: 261, distance: 14.8
type input "30"
click at [1141, 93] on button "Save" at bounding box center [1152, 91] width 34 height 27
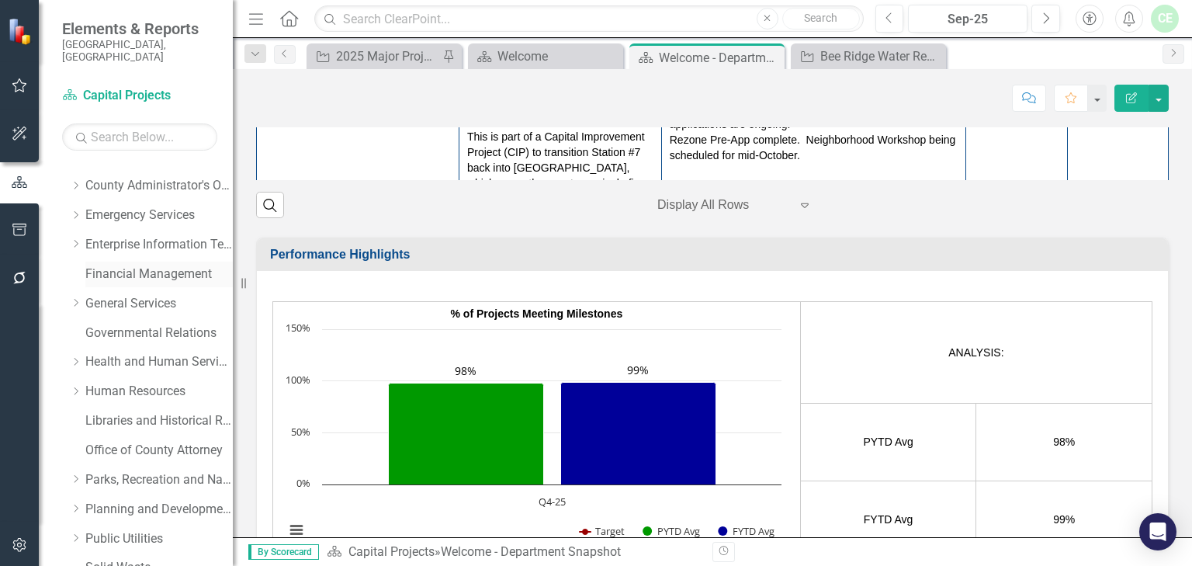
scroll to position [248, 0]
